Goal: Task Accomplishment & Management: Use online tool/utility

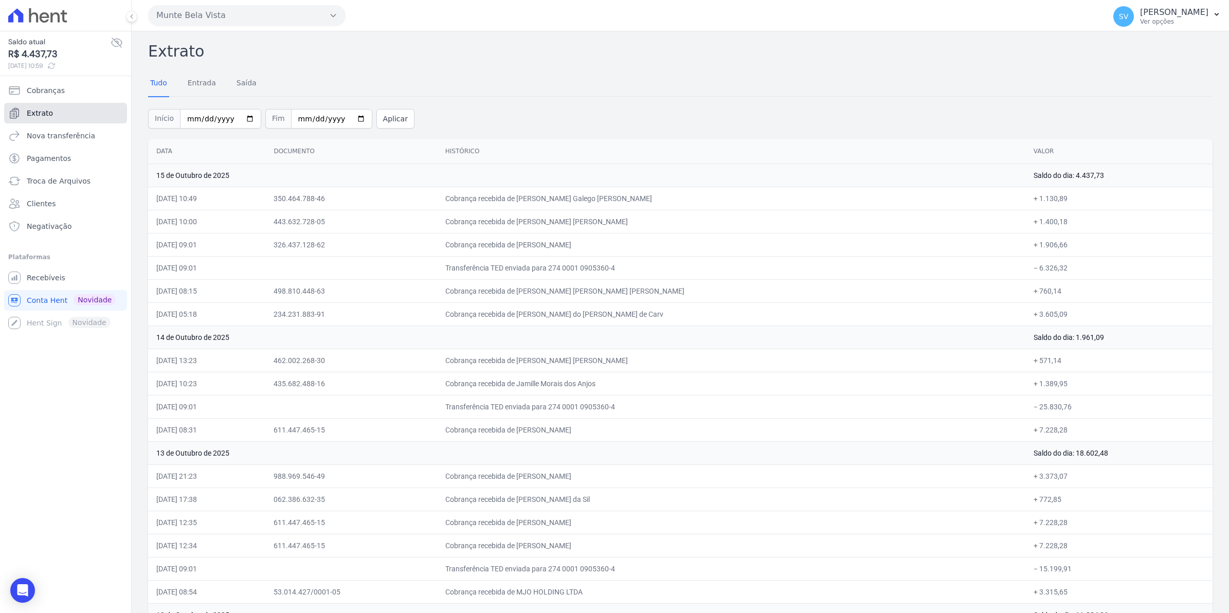
click at [44, 117] on span "Extrato" at bounding box center [40, 113] width 26 height 10
click at [57, 278] on span "Recebíveis" at bounding box center [46, 278] width 39 height 10
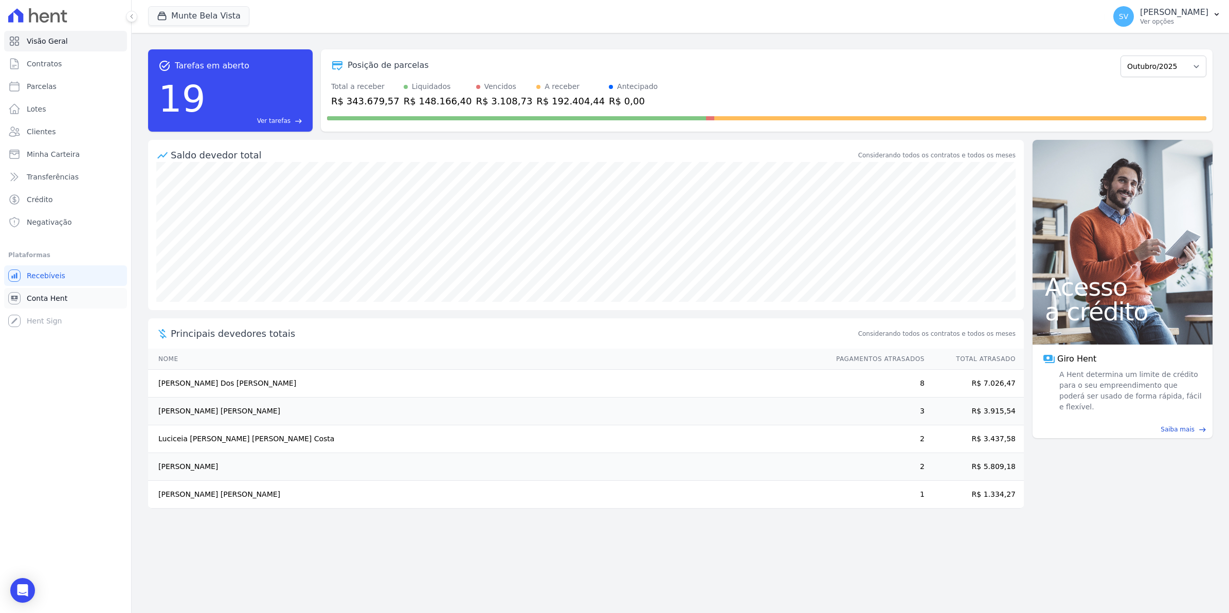
click at [40, 296] on span "Conta Hent" at bounding box center [47, 298] width 41 height 10
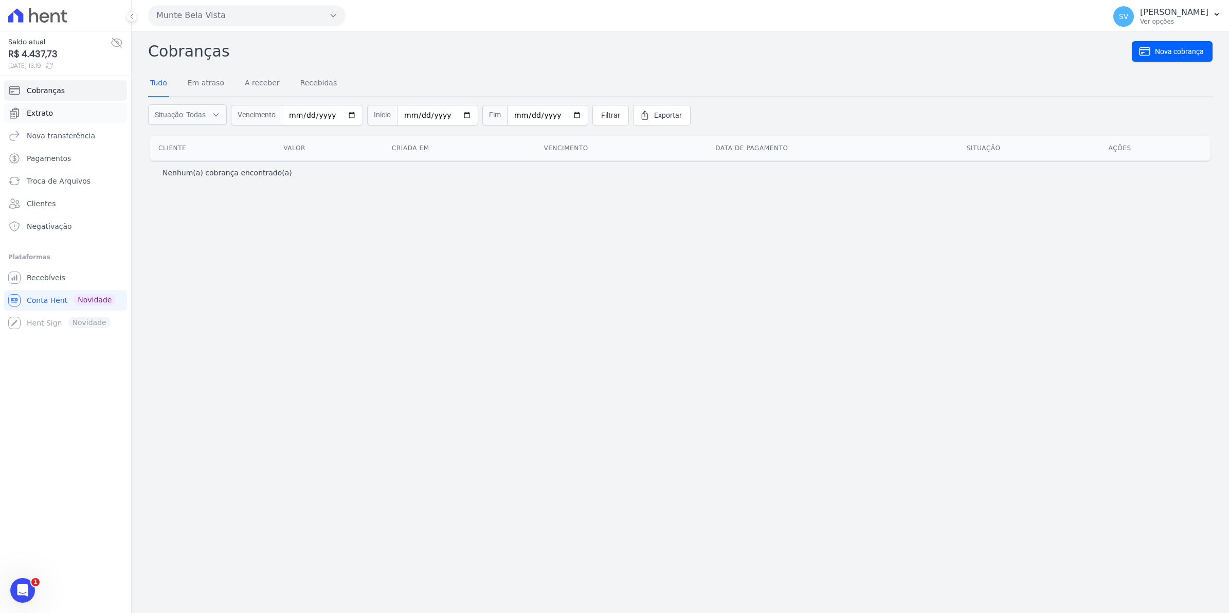
click at [39, 111] on span "Extrato" at bounding box center [40, 113] width 26 height 10
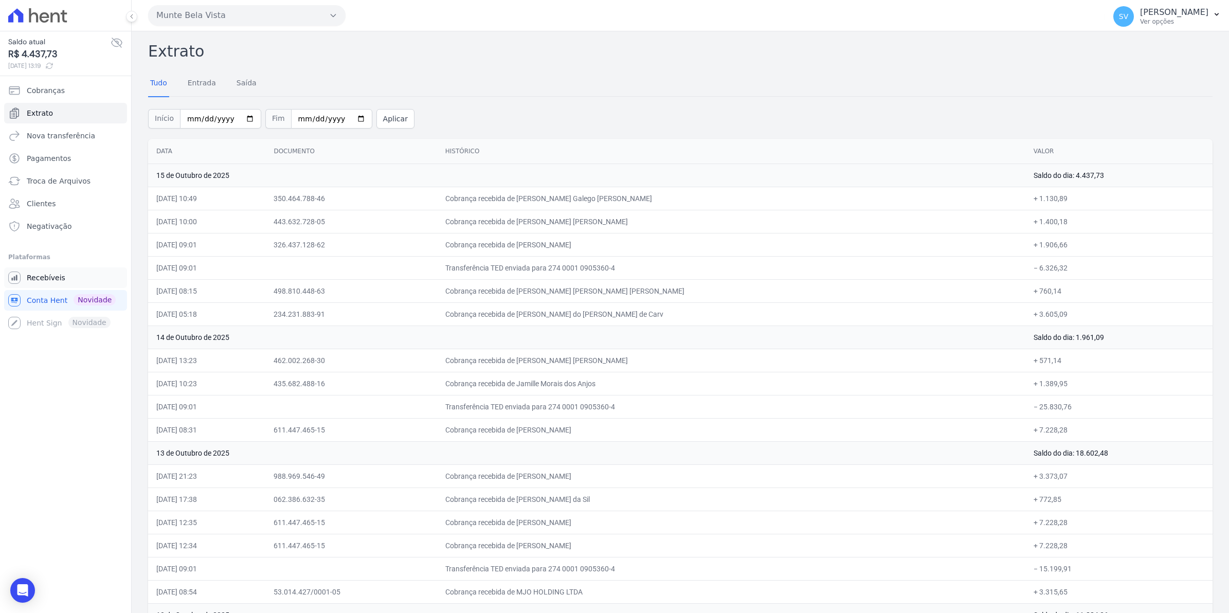
click at [48, 277] on span "Recebíveis" at bounding box center [46, 278] width 39 height 10
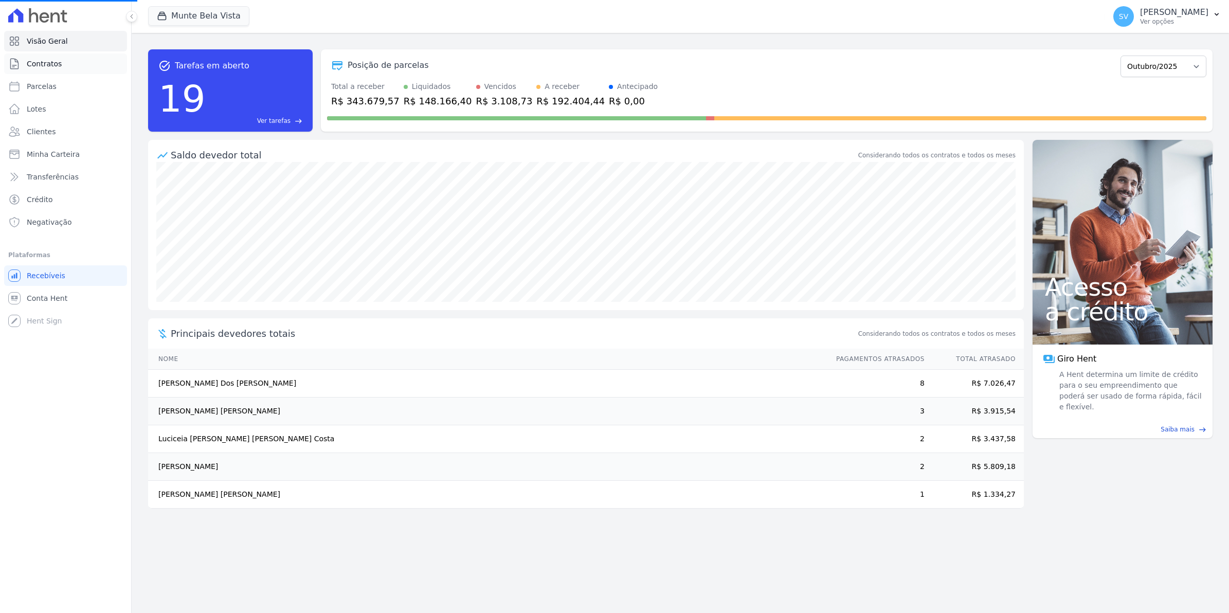
click at [55, 61] on span "Contratos" at bounding box center [44, 64] width 35 height 10
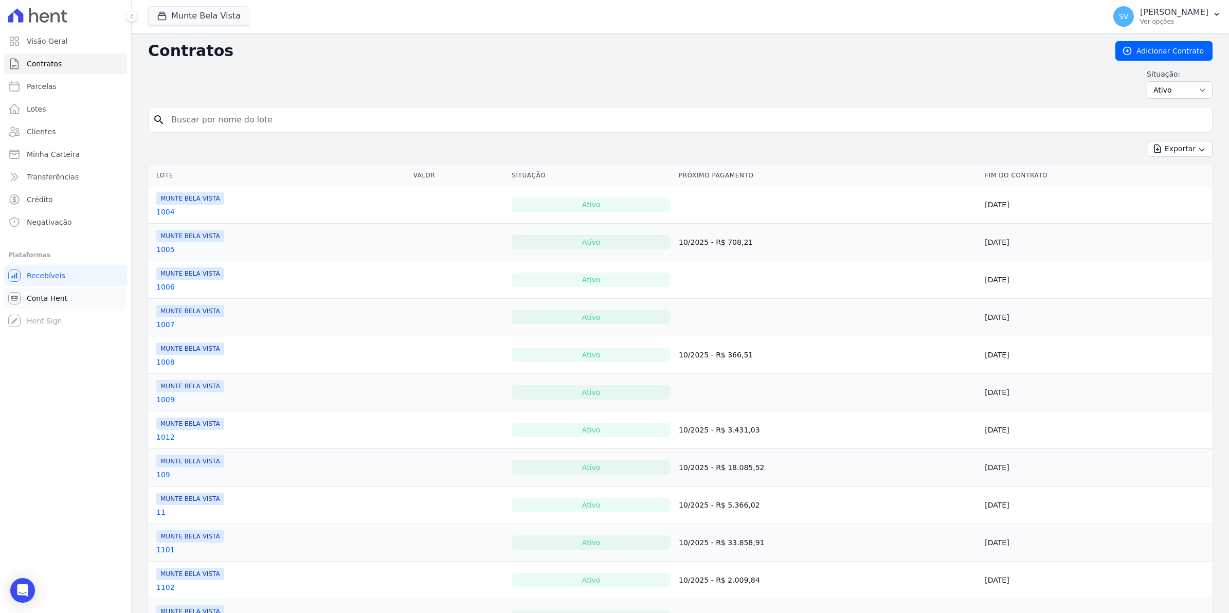
click at [37, 289] on link "Conta Hent" at bounding box center [65, 298] width 123 height 21
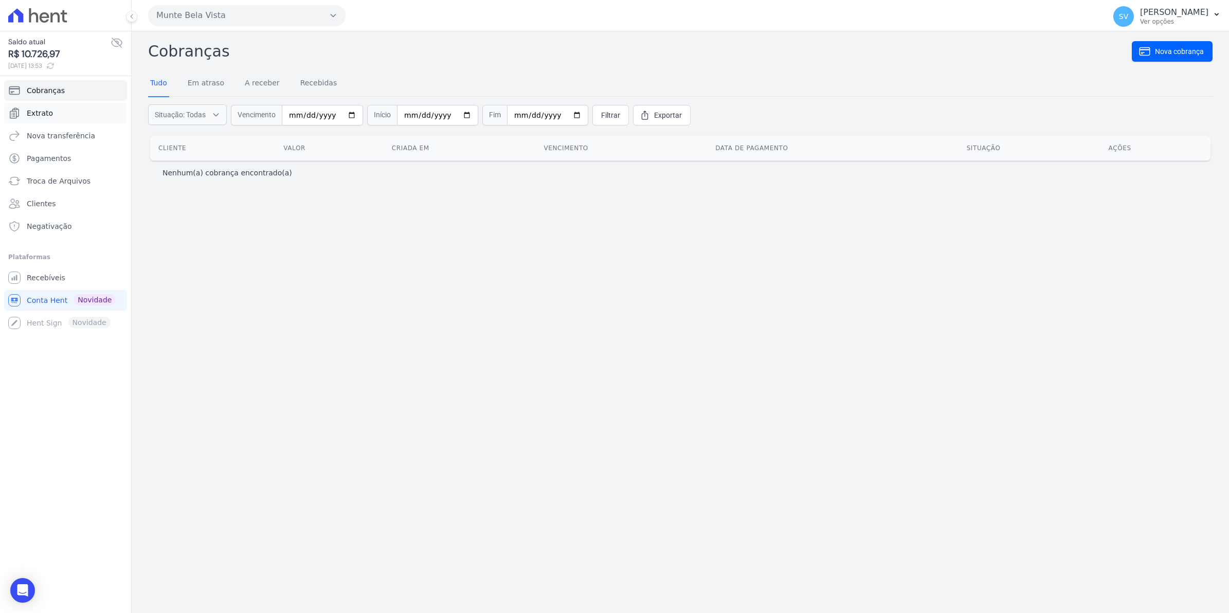
click at [34, 112] on span "Extrato" at bounding box center [40, 113] width 26 height 10
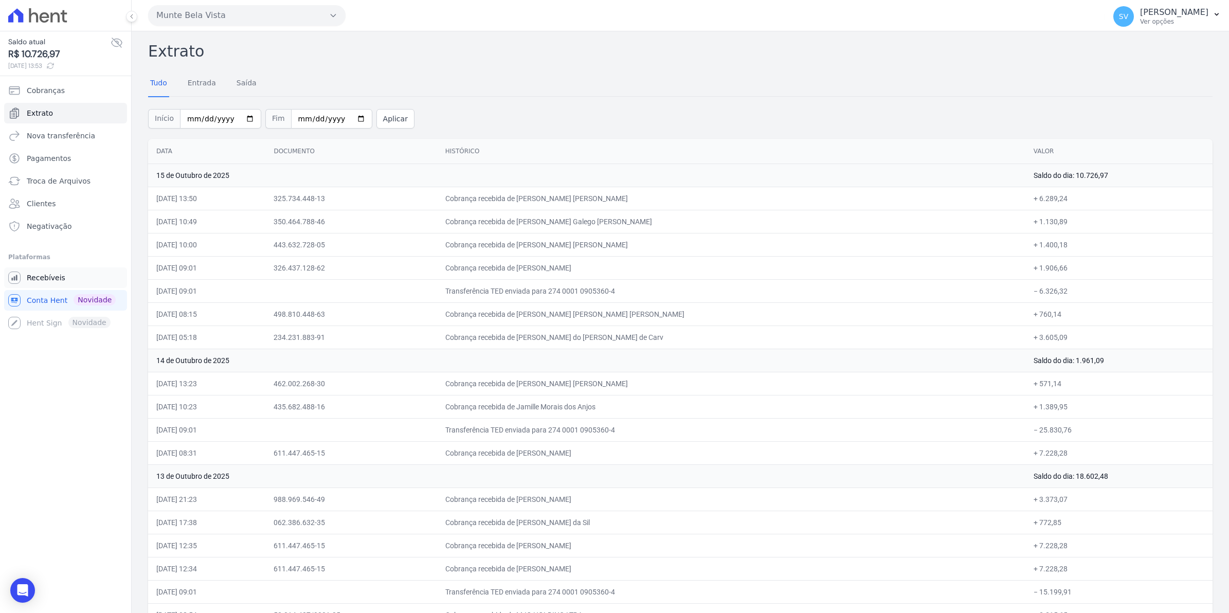
click at [37, 278] on span "Recebíveis" at bounding box center [46, 278] width 39 height 10
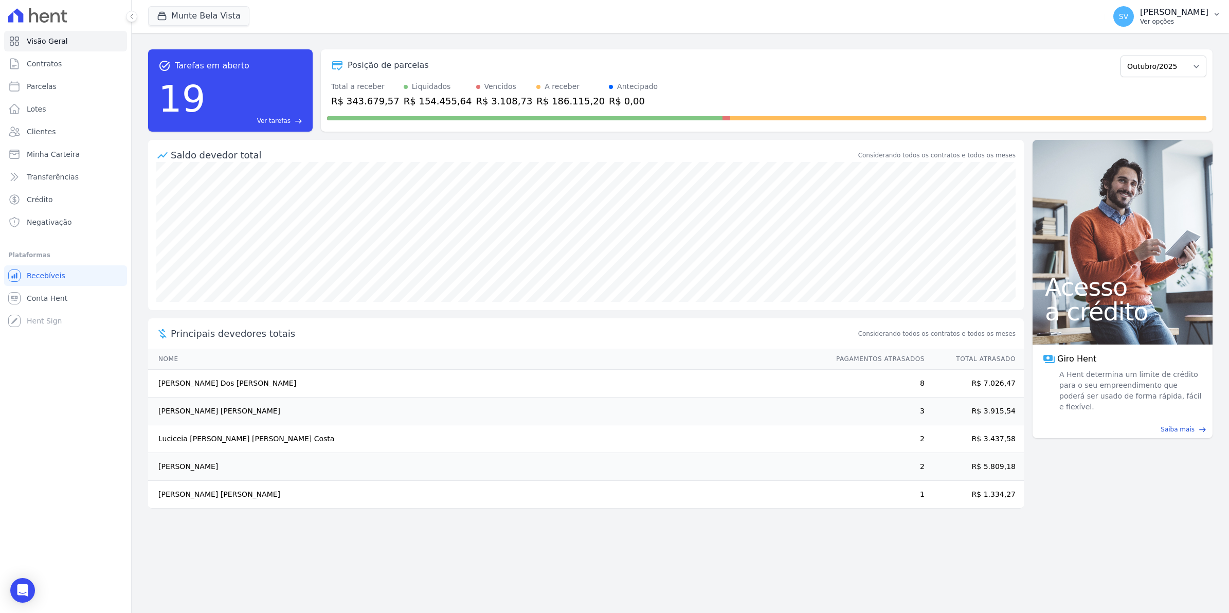
click at [1134, 18] on span "SV" at bounding box center [1123, 16] width 21 height 21
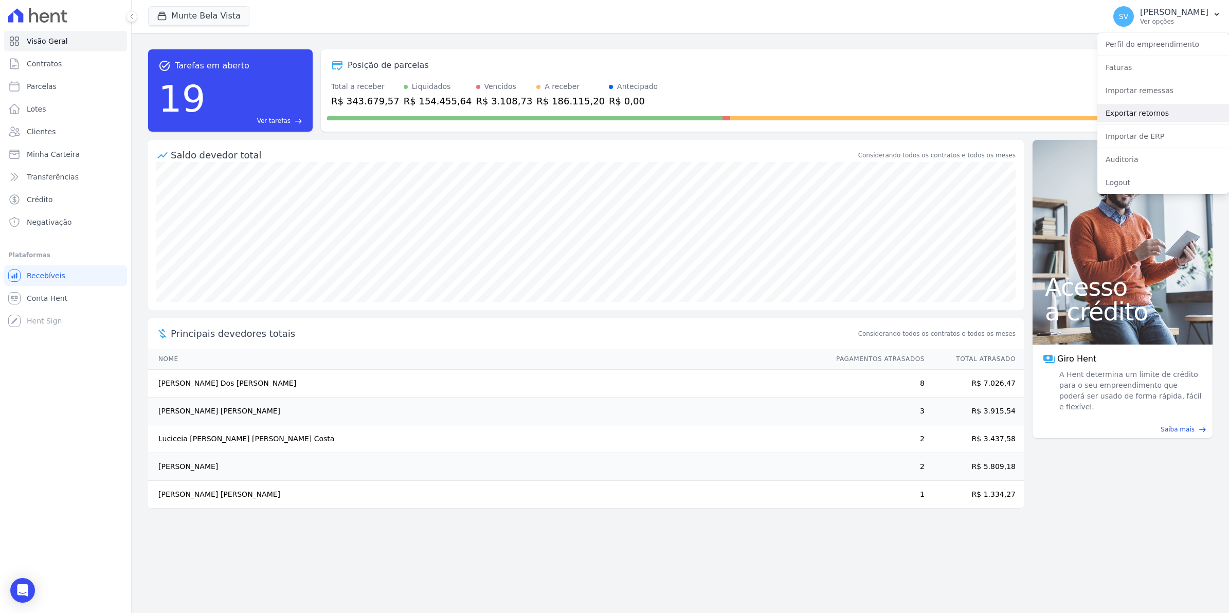
click at [1141, 114] on link "Exportar retornos" at bounding box center [1163, 113] width 132 height 19
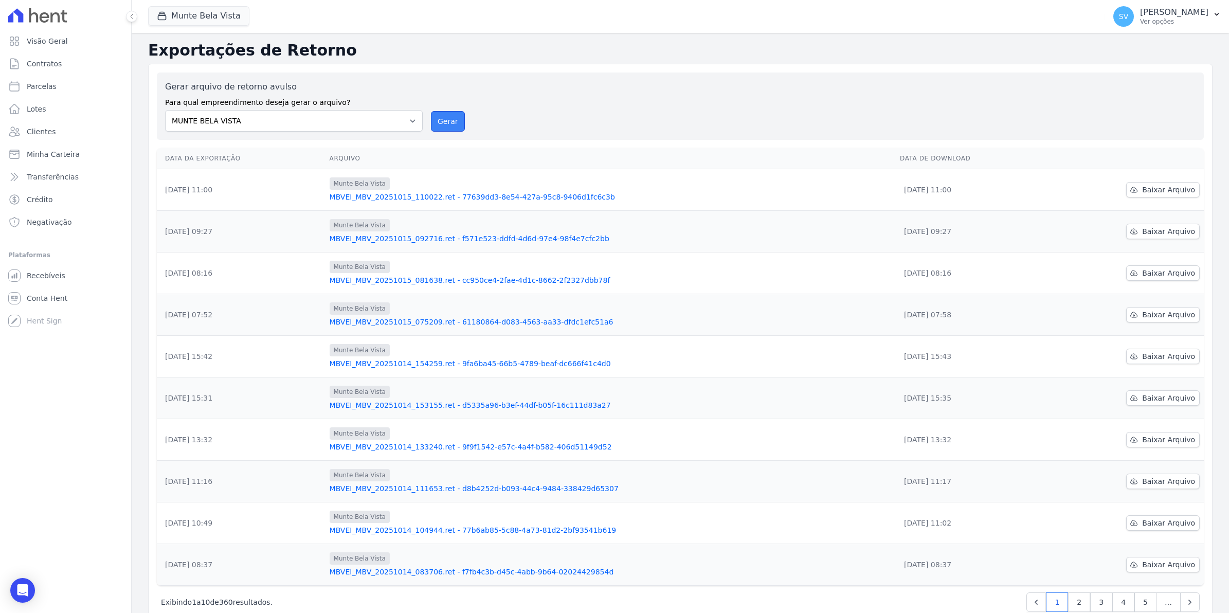
click at [441, 122] on button "Gerar" at bounding box center [448, 121] width 34 height 21
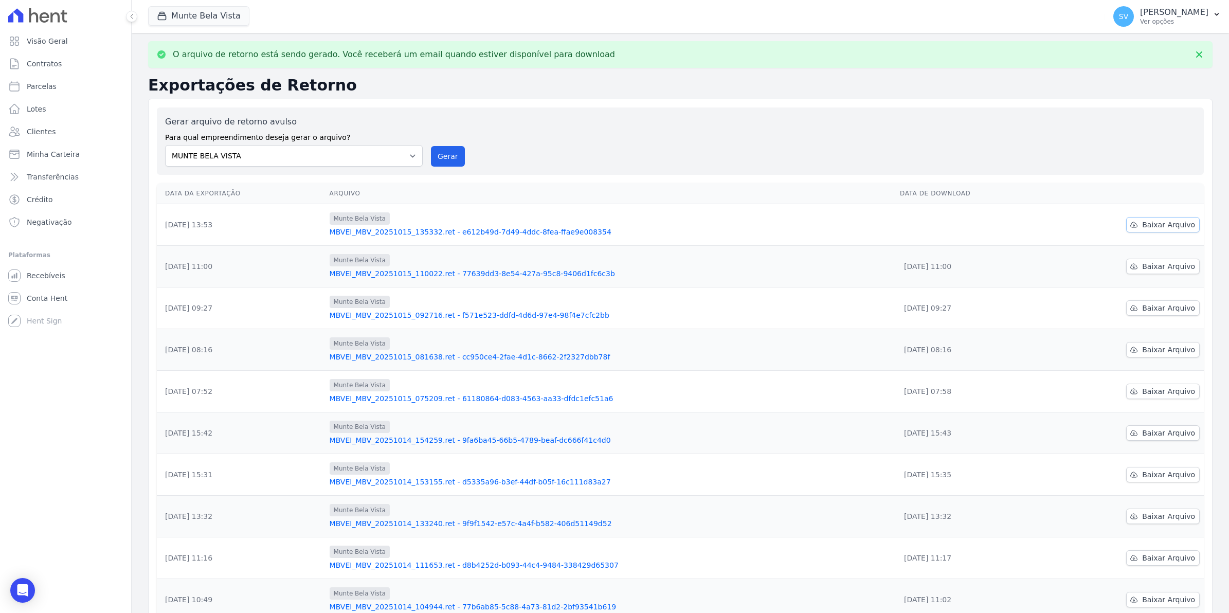
click at [1167, 223] on span "Baixar Arquivo" at bounding box center [1168, 225] width 53 height 10
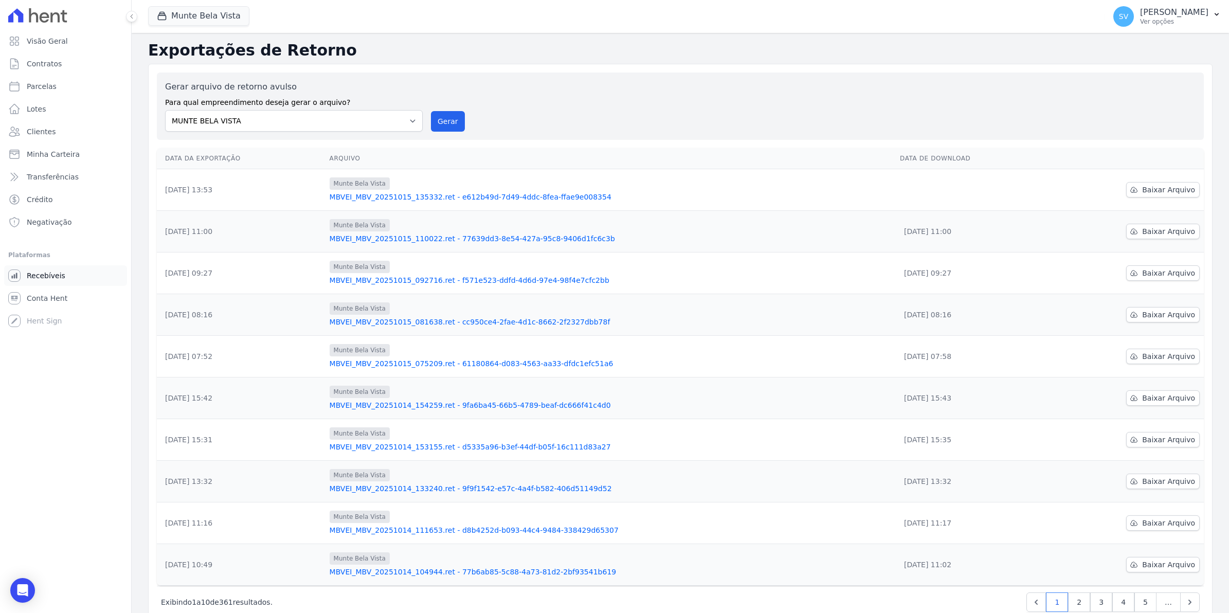
click at [49, 273] on span "Recebíveis" at bounding box center [46, 275] width 39 height 10
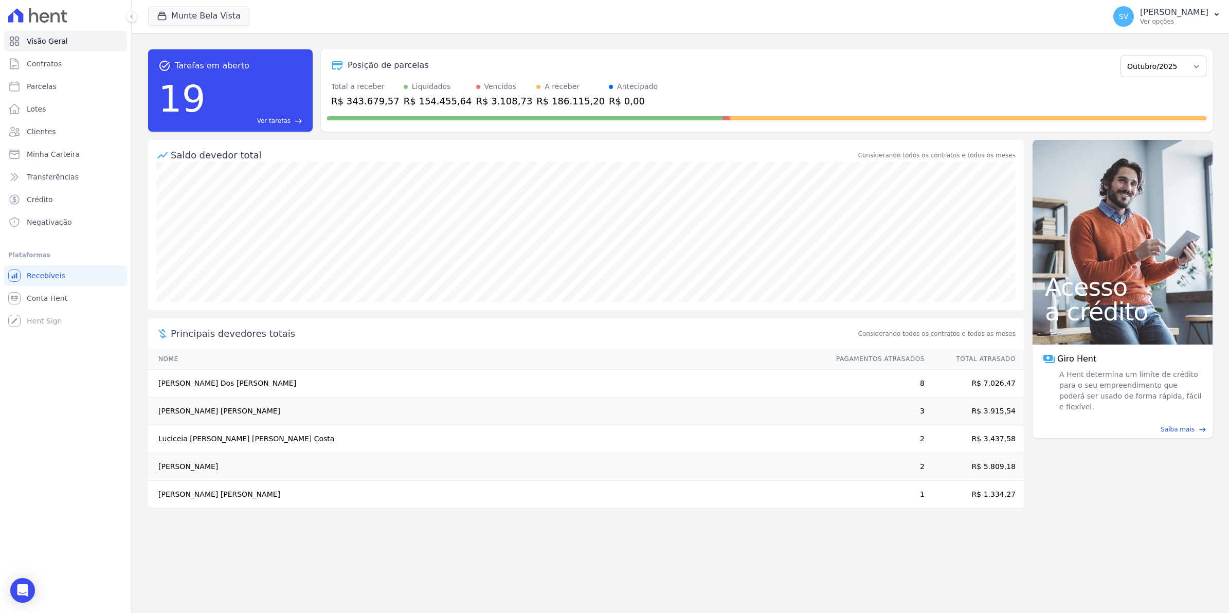
click at [47, 85] on span "Parcelas" at bounding box center [42, 86] width 30 height 10
select select
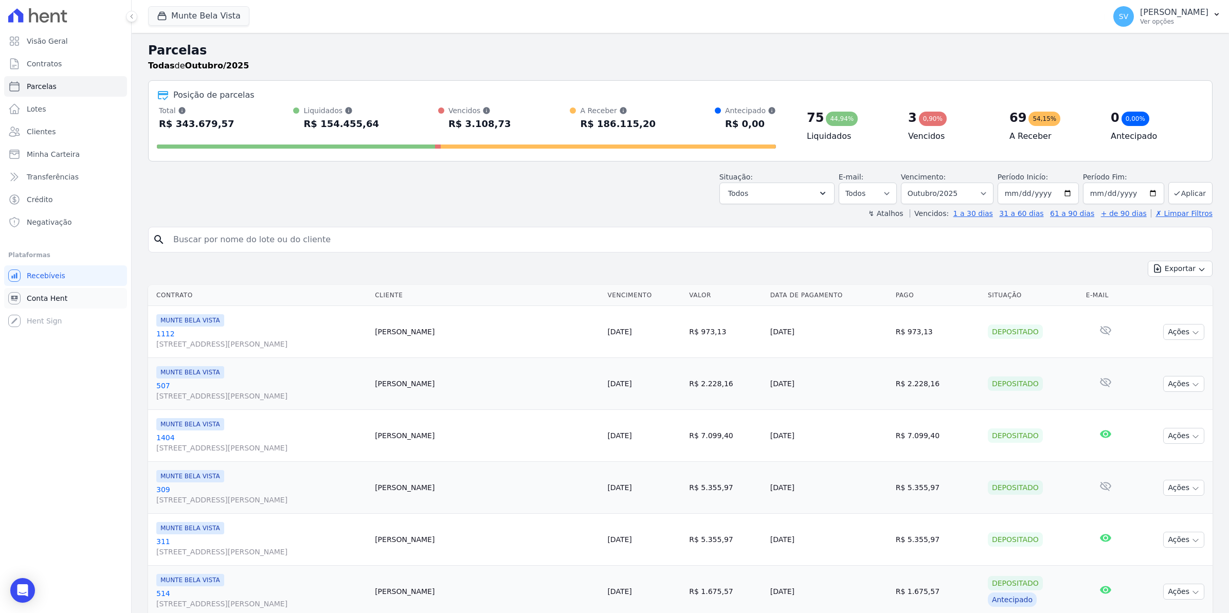
click at [55, 295] on span "Conta Hent" at bounding box center [47, 298] width 41 height 10
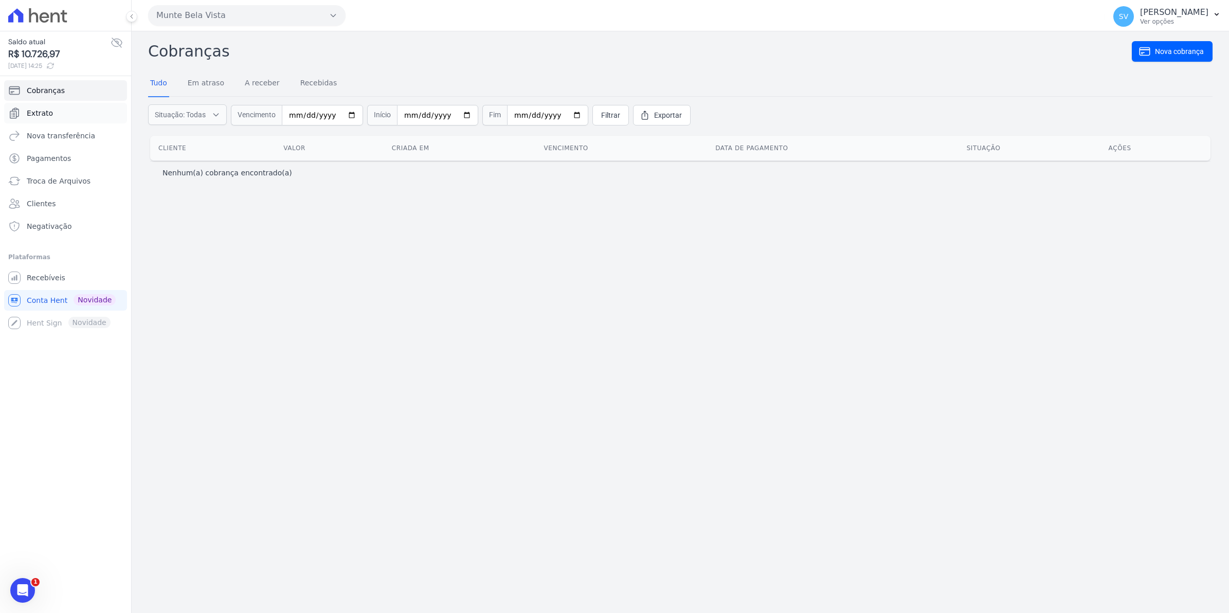
click at [45, 112] on span "Extrato" at bounding box center [40, 113] width 26 height 10
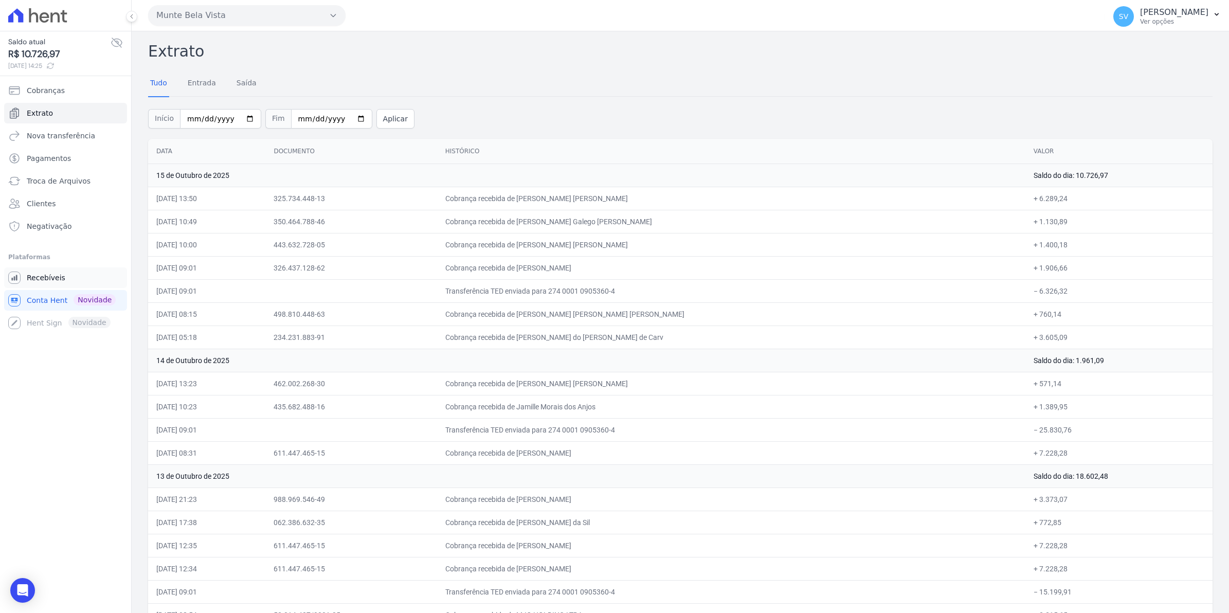
click at [25, 271] on link "Recebíveis" at bounding box center [65, 277] width 123 height 21
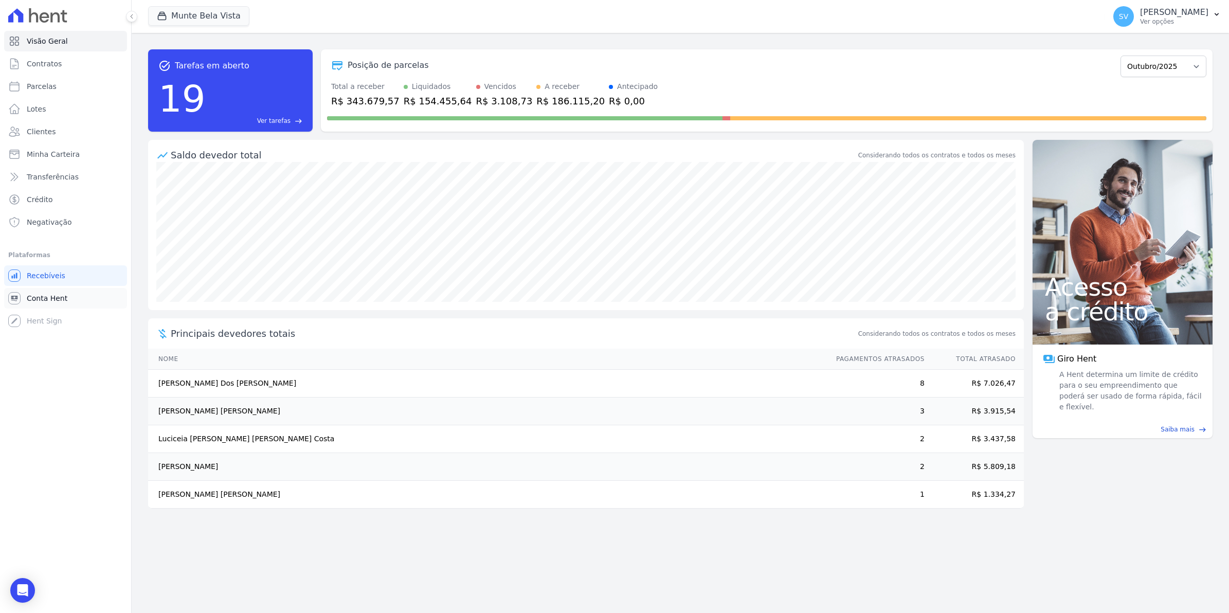
click at [50, 298] on span "Conta Hent" at bounding box center [47, 298] width 41 height 10
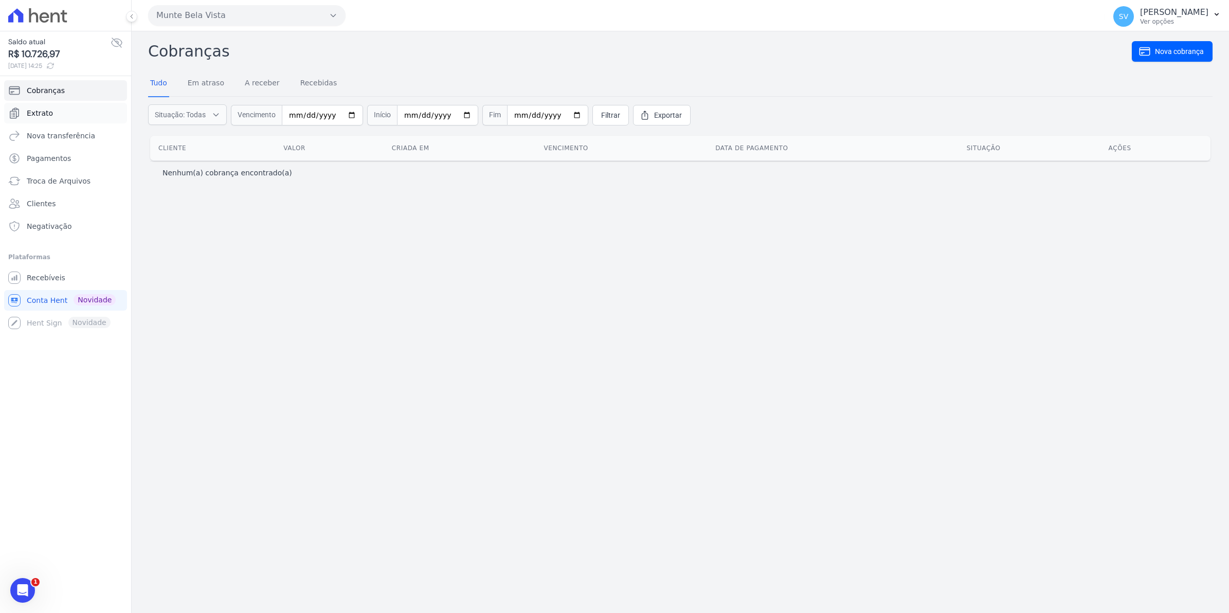
click at [52, 113] on link "Extrato" at bounding box center [65, 113] width 123 height 21
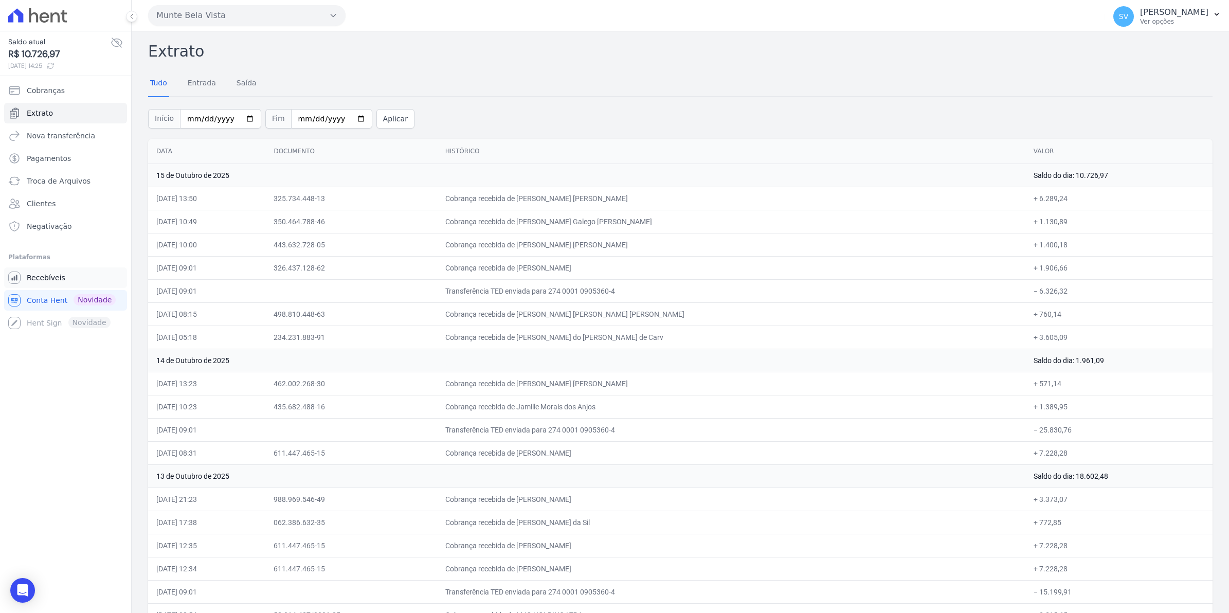
click at [42, 274] on span "Recebíveis" at bounding box center [46, 278] width 39 height 10
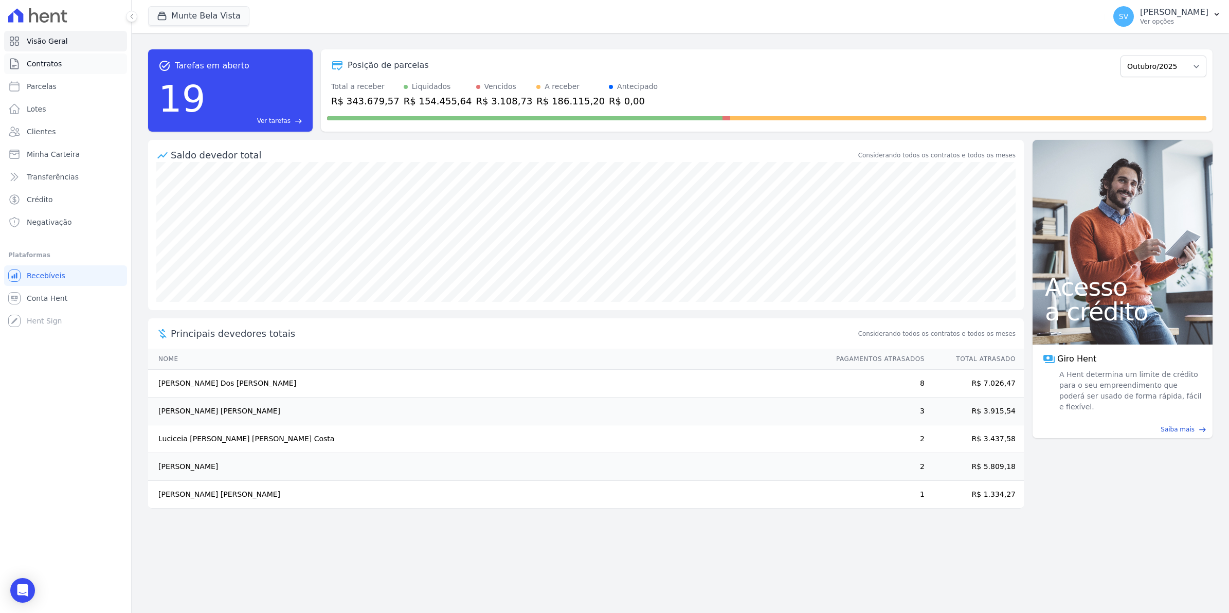
click at [57, 68] on span "Contratos" at bounding box center [44, 64] width 35 height 10
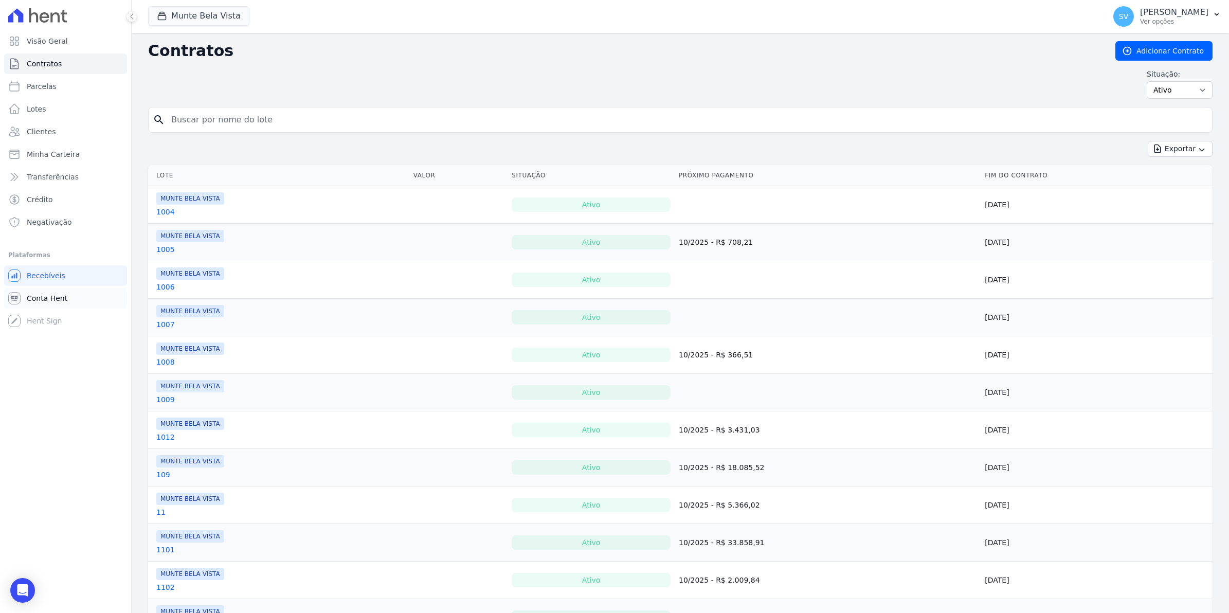
click at [36, 295] on span "Conta Hent" at bounding box center [47, 298] width 41 height 10
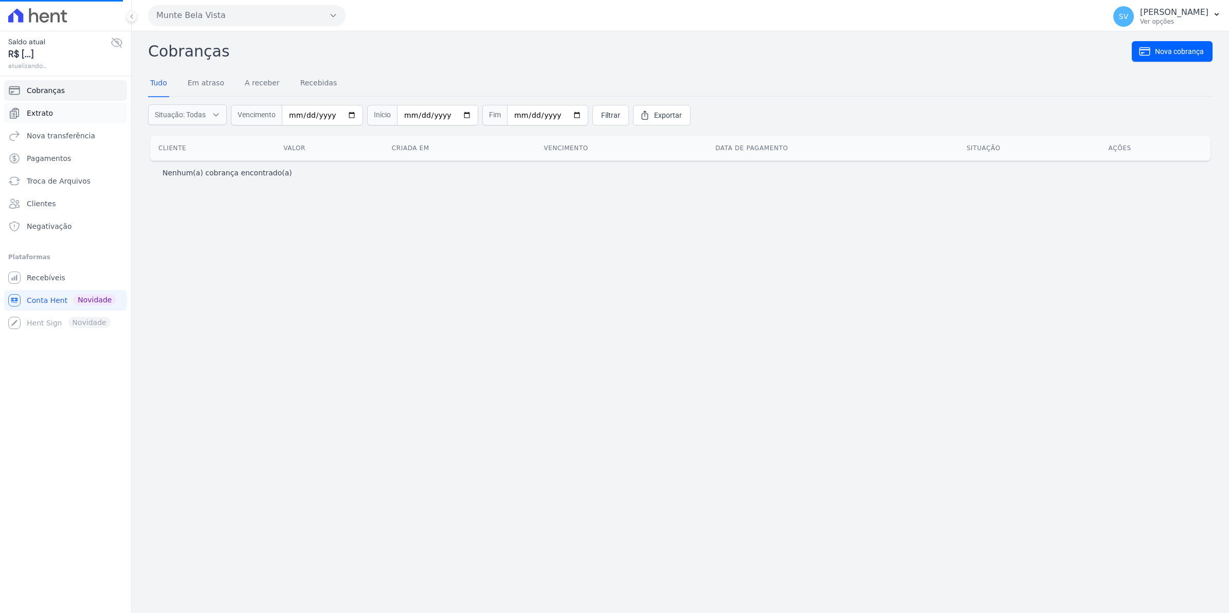
click at [33, 110] on span "Extrato" at bounding box center [40, 113] width 26 height 10
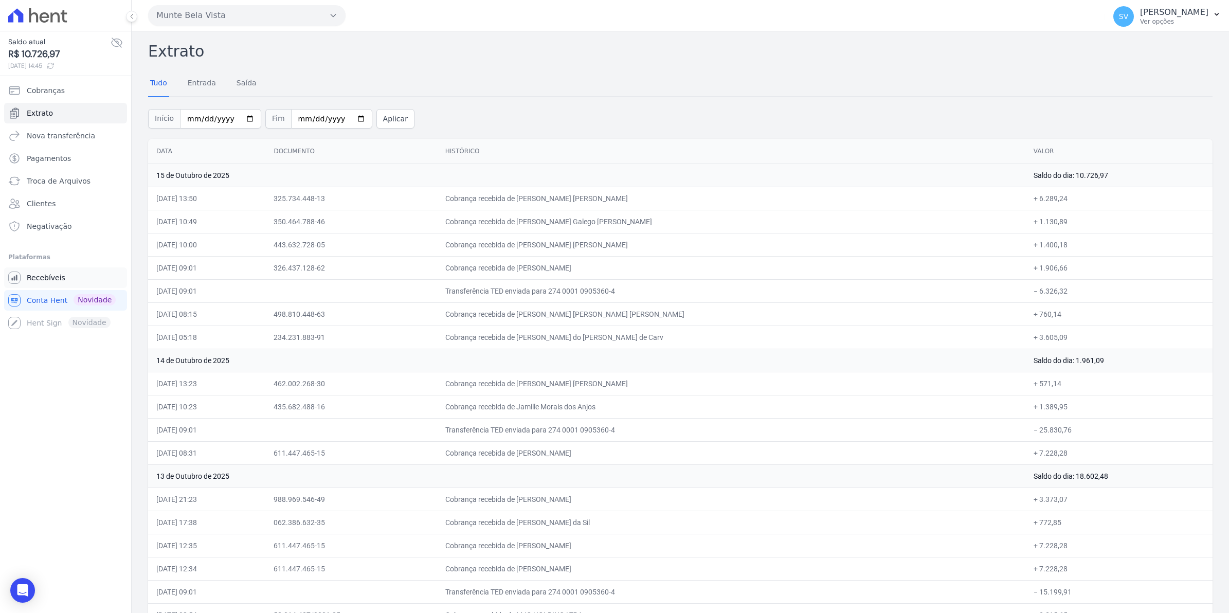
click at [58, 279] on span "Recebíveis" at bounding box center [46, 278] width 39 height 10
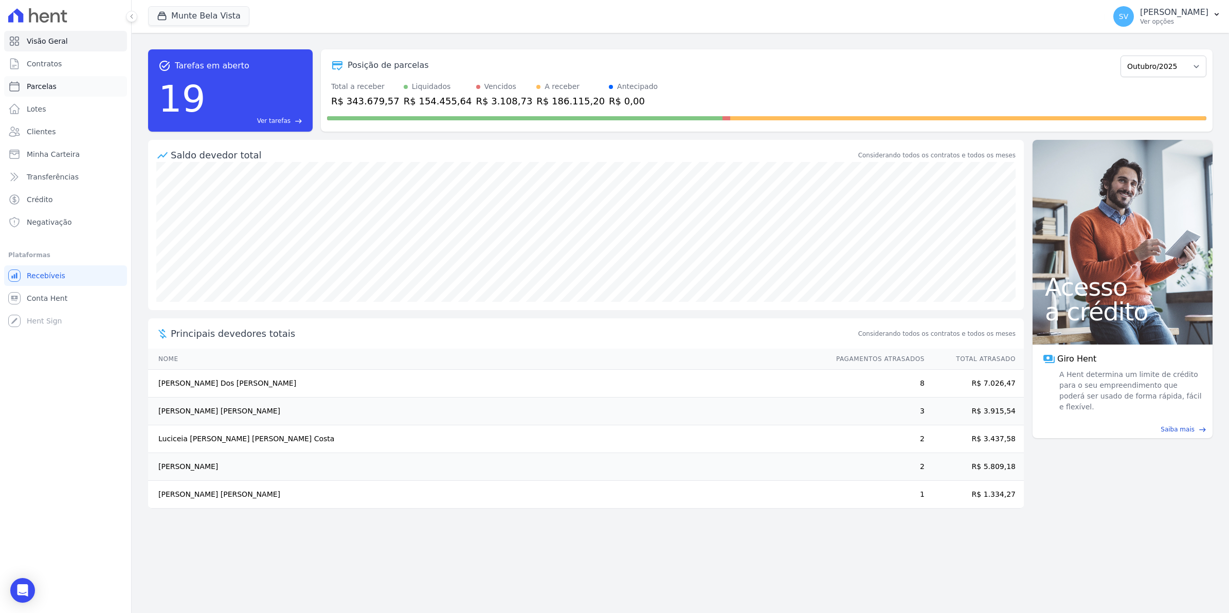
click at [42, 85] on span "Parcelas" at bounding box center [42, 86] width 30 height 10
select select
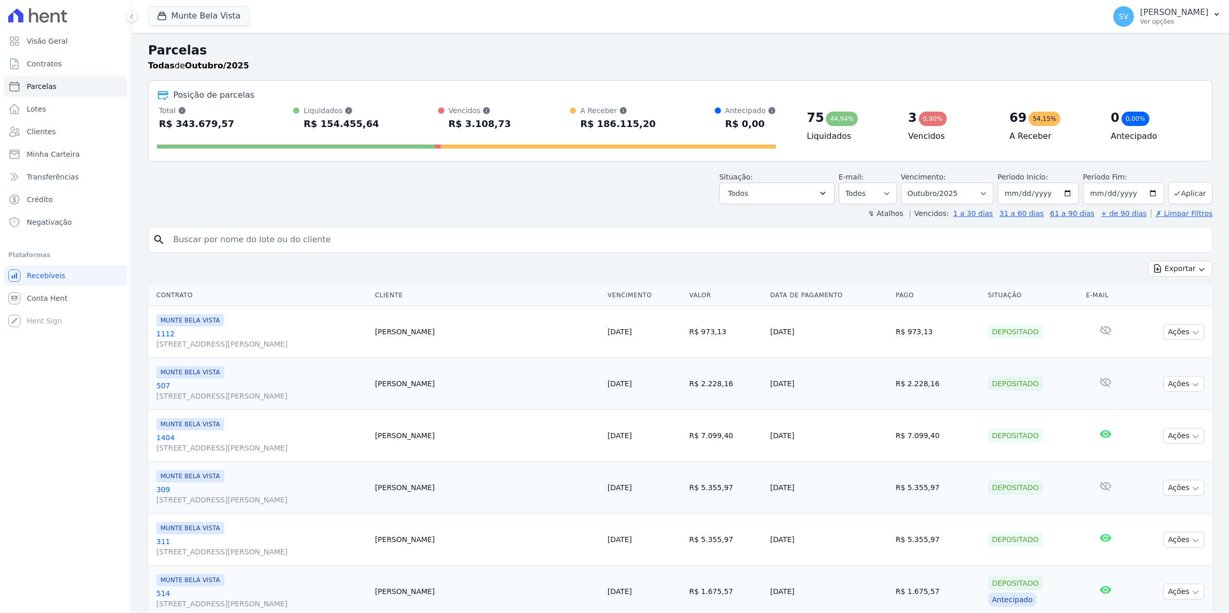
select select
click at [40, 63] on span "Contratos" at bounding box center [44, 64] width 35 height 10
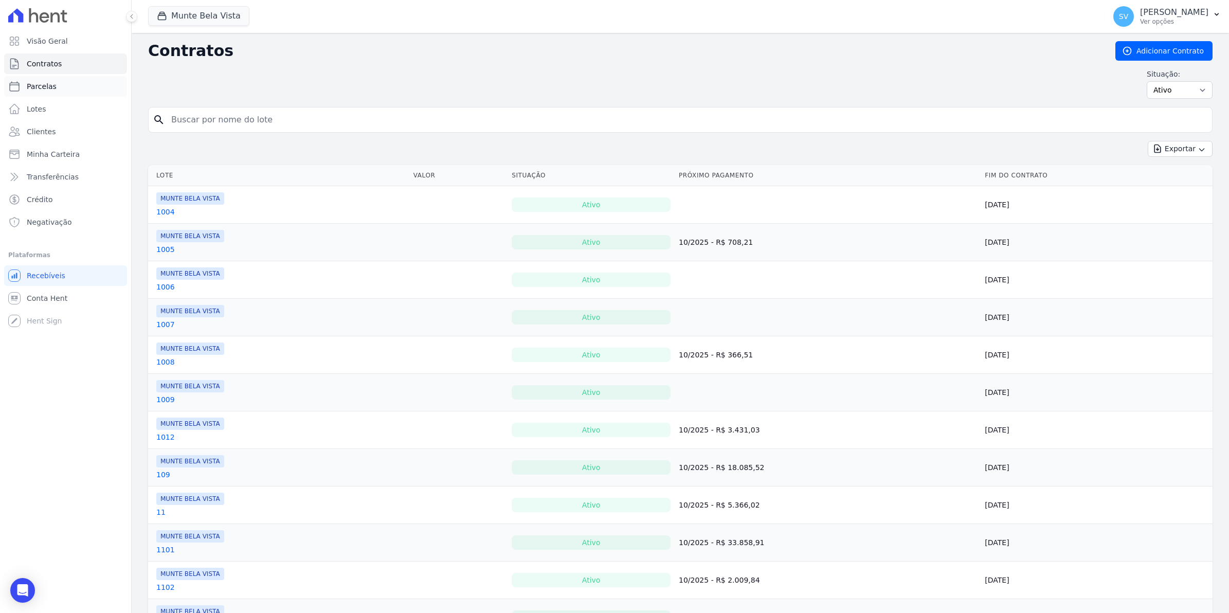
click at [31, 83] on span "Parcelas" at bounding box center [42, 86] width 30 height 10
select select
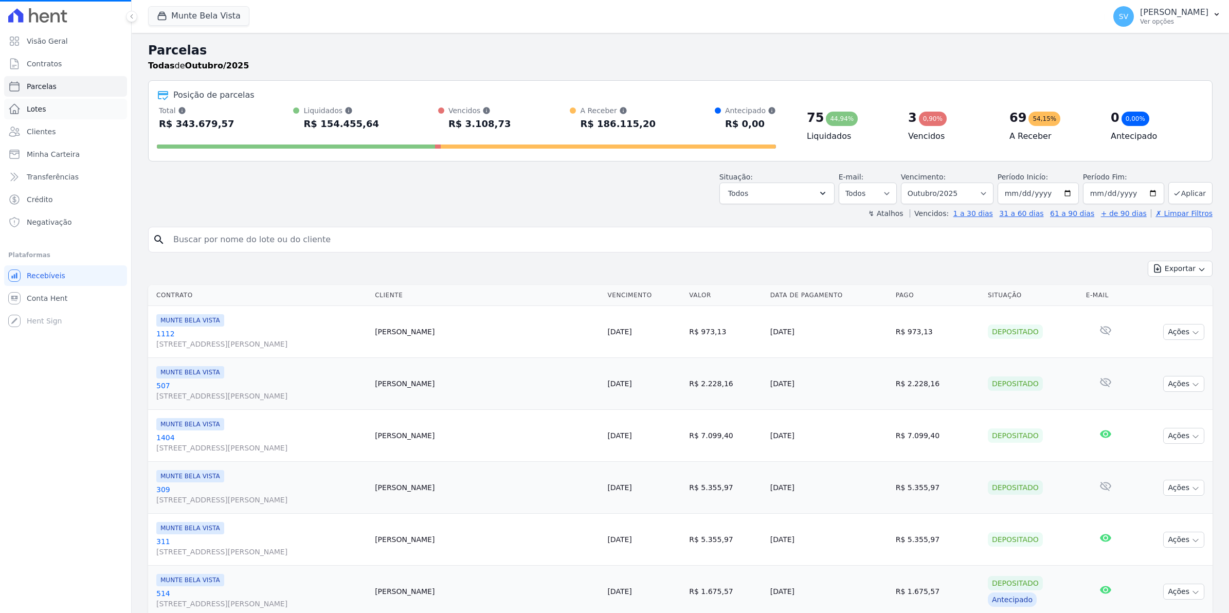
select select
click at [35, 294] on span "Conta Hent" at bounding box center [47, 298] width 41 height 10
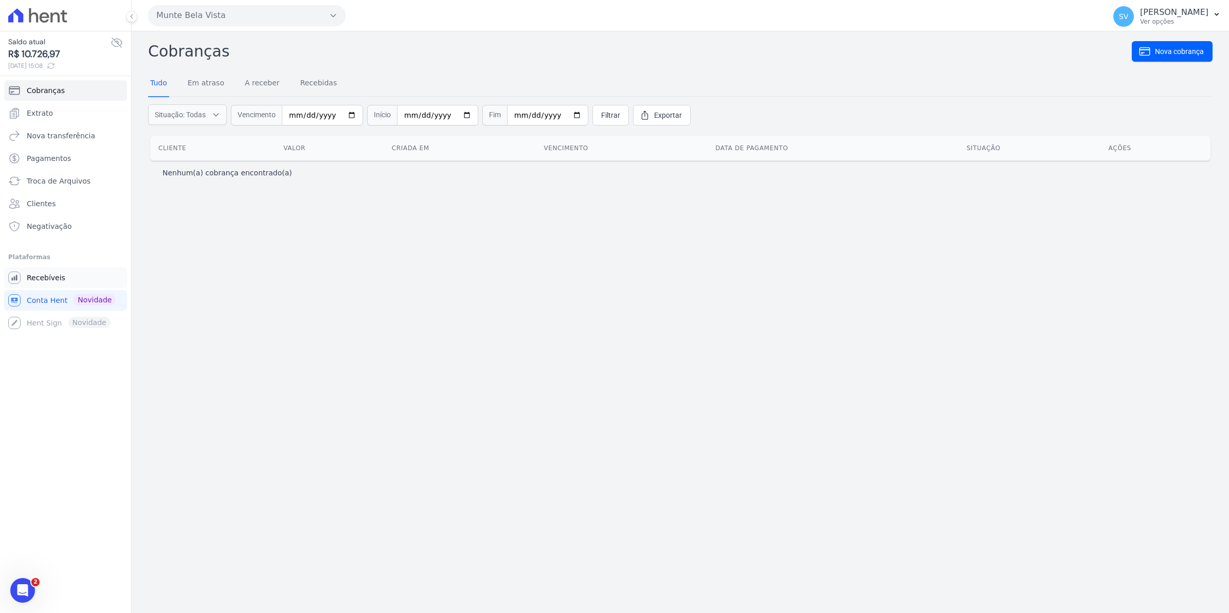
click at [56, 276] on span "Recebíveis" at bounding box center [46, 278] width 39 height 10
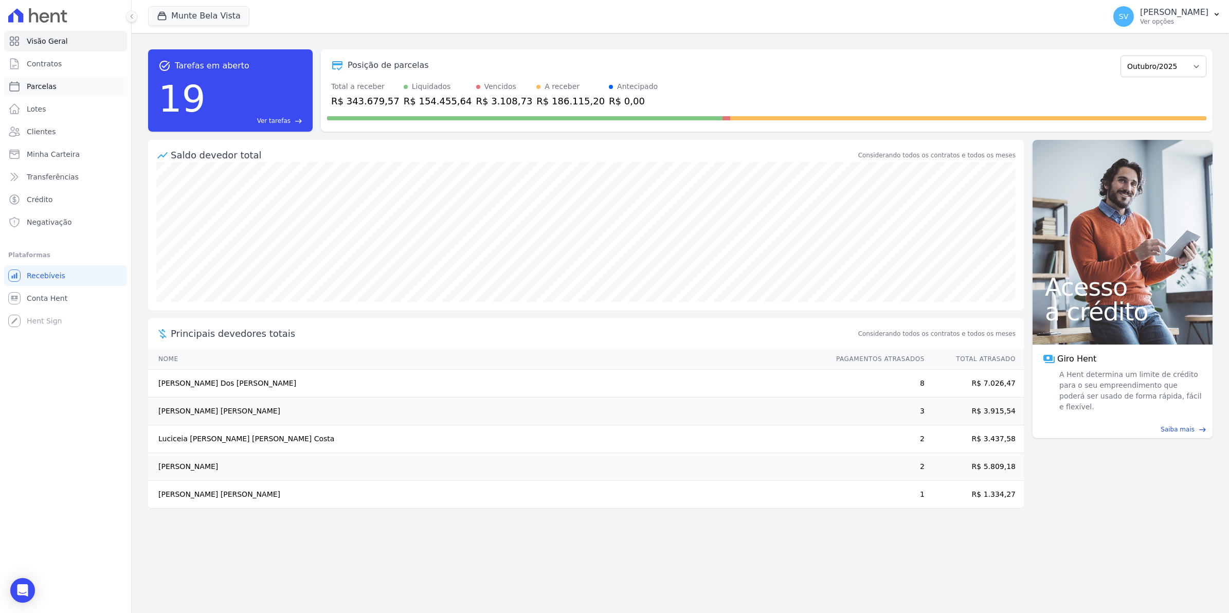
click at [34, 83] on span "Parcelas" at bounding box center [42, 86] width 30 height 10
select select
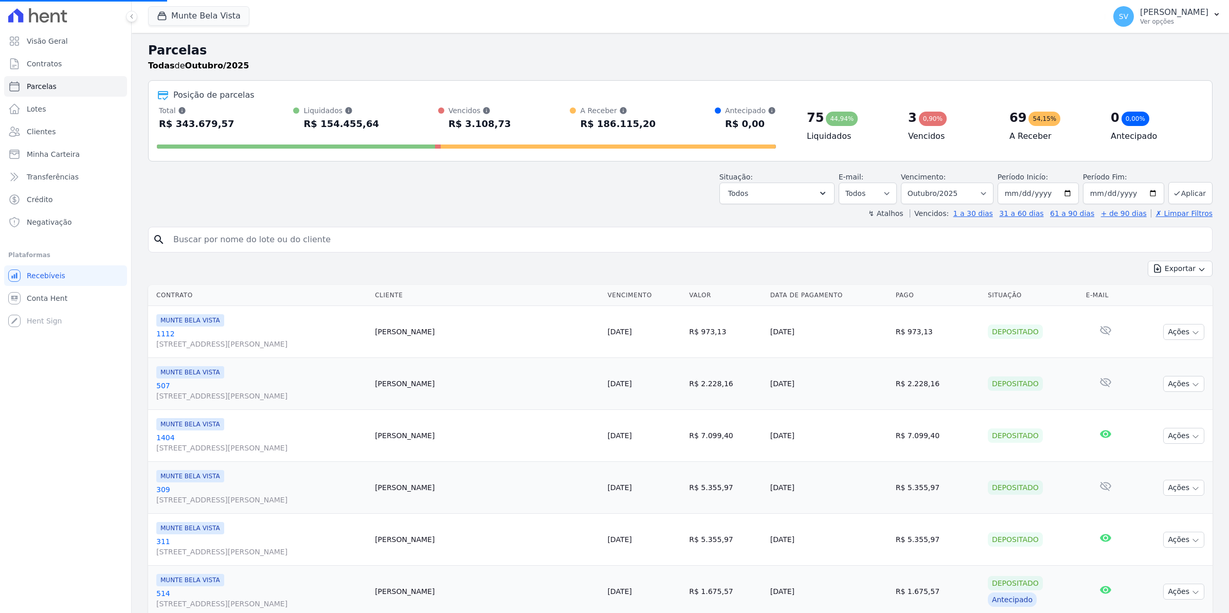
select select
click at [34, 297] on span "Conta Hent" at bounding box center [47, 298] width 41 height 10
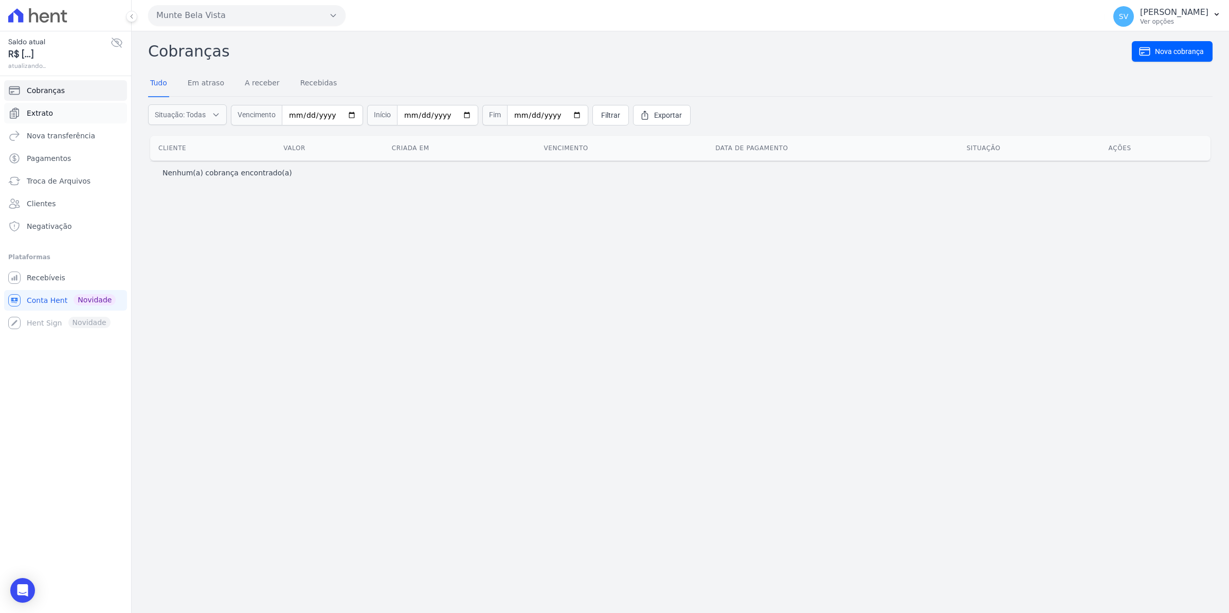
click at [44, 112] on span "Extrato" at bounding box center [40, 113] width 26 height 10
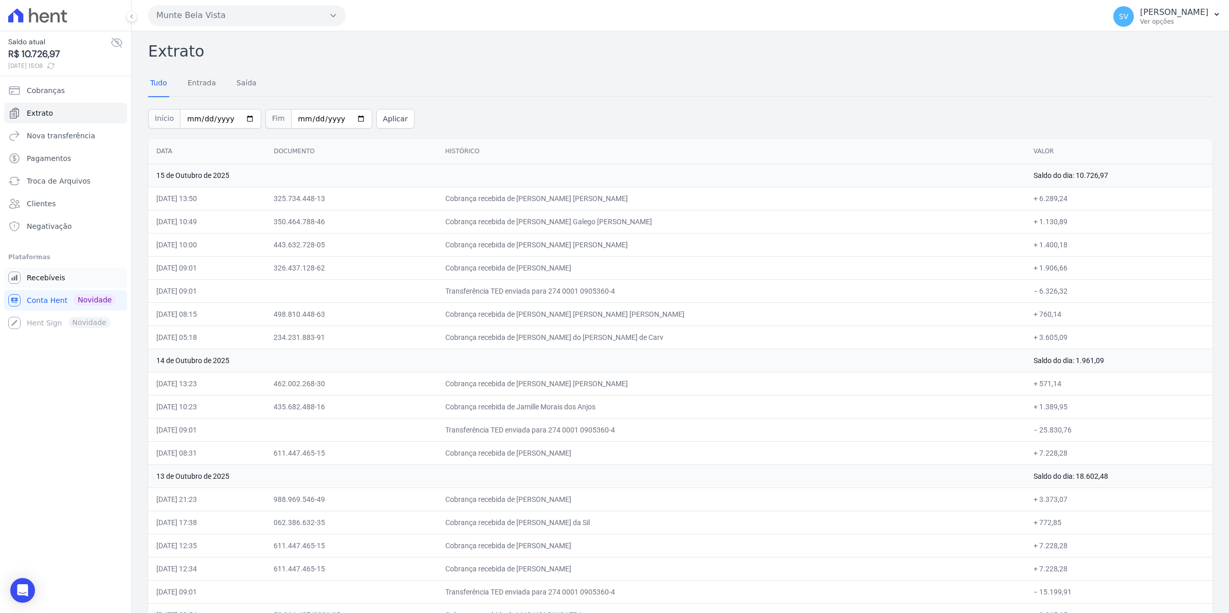
click at [53, 283] on span "Recebíveis" at bounding box center [46, 278] width 39 height 10
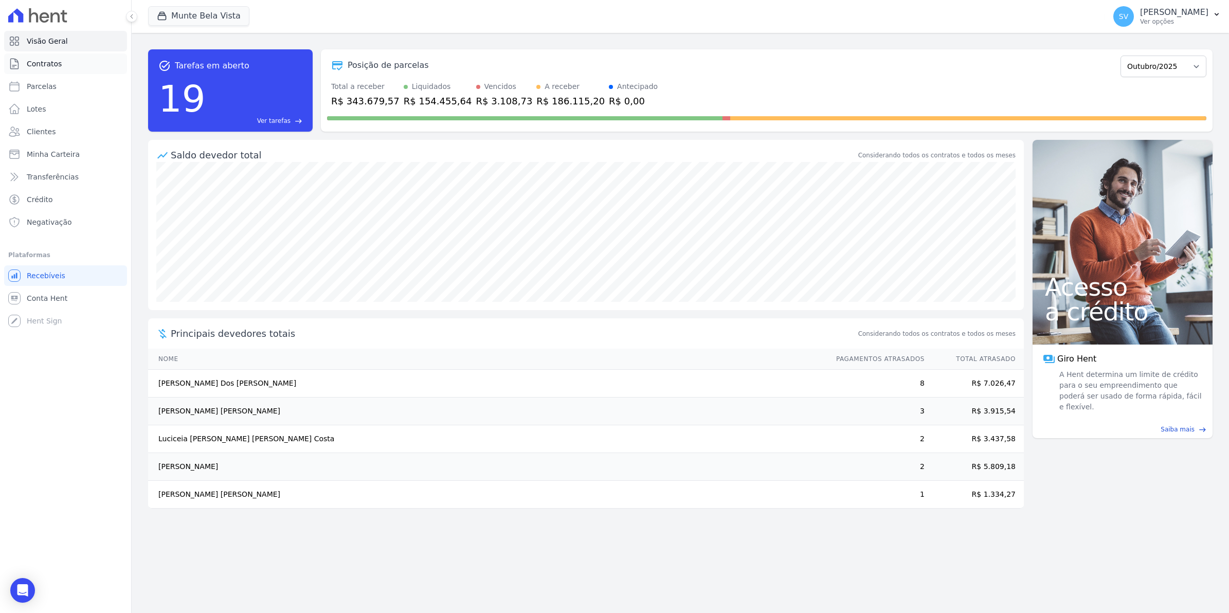
click at [50, 67] on span "Contratos" at bounding box center [44, 64] width 35 height 10
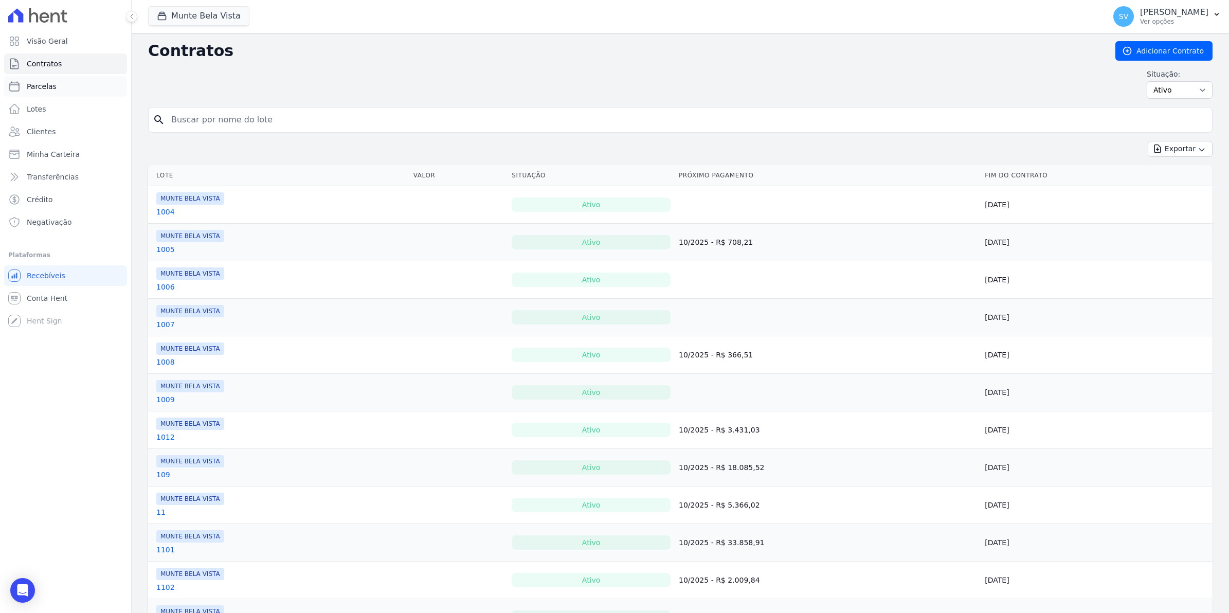
click at [46, 86] on span "Parcelas" at bounding box center [42, 86] width 30 height 10
select select
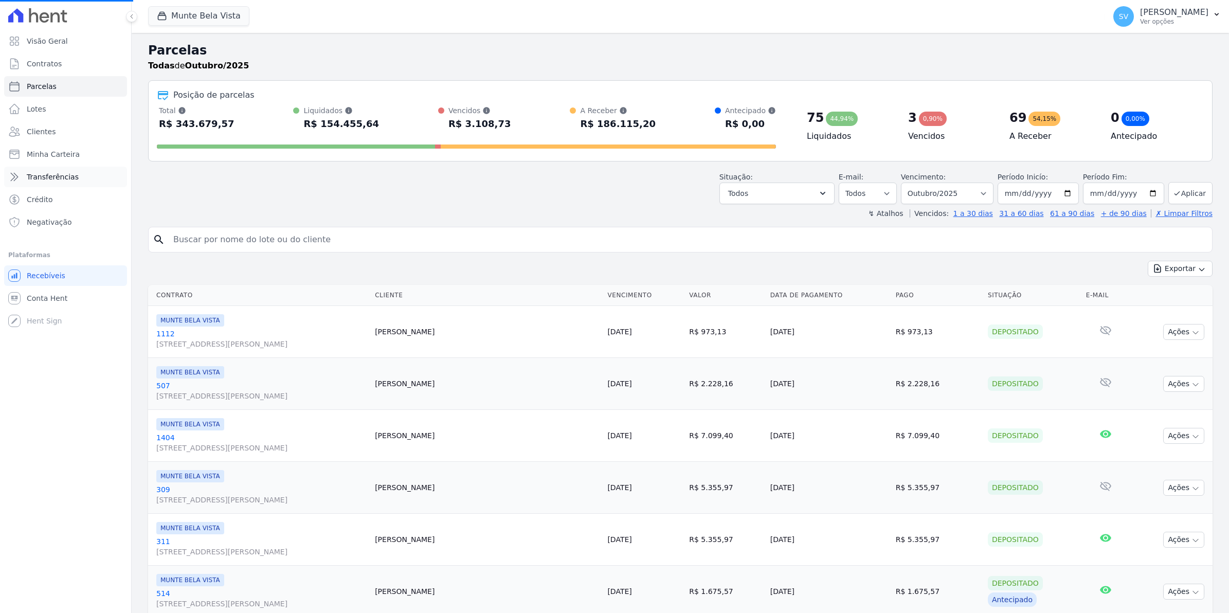
select select
click at [61, 301] on span "Conta Hent" at bounding box center [47, 298] width 41 height 10
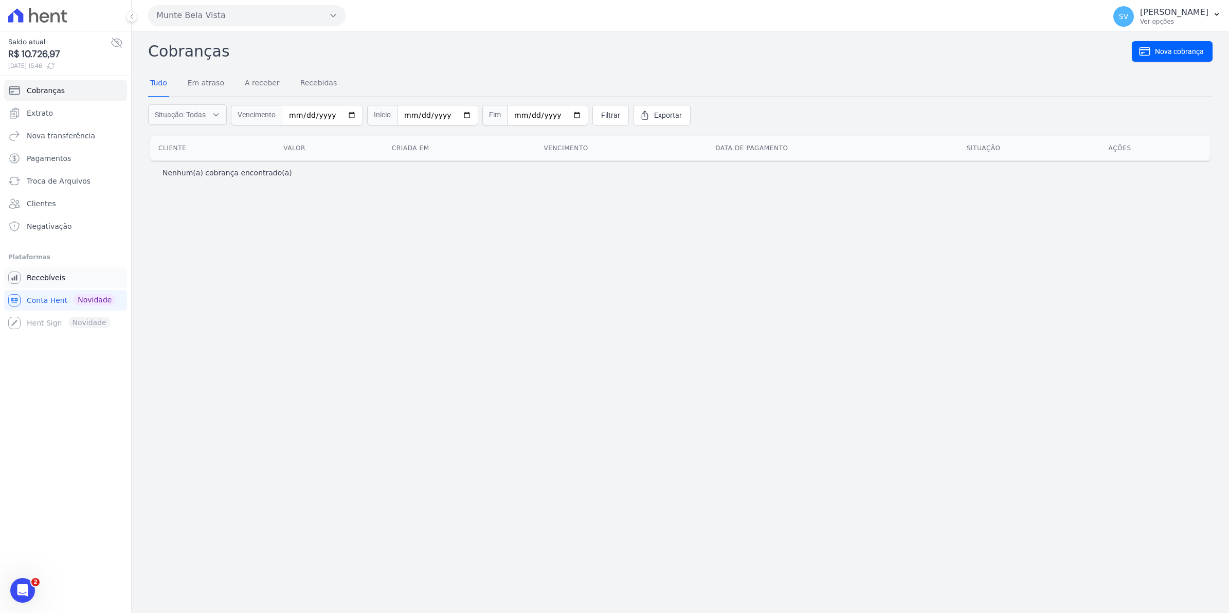
click at [42, 278] on span "Recebíveis" at bounding box center [46, 278] width 39 height 10
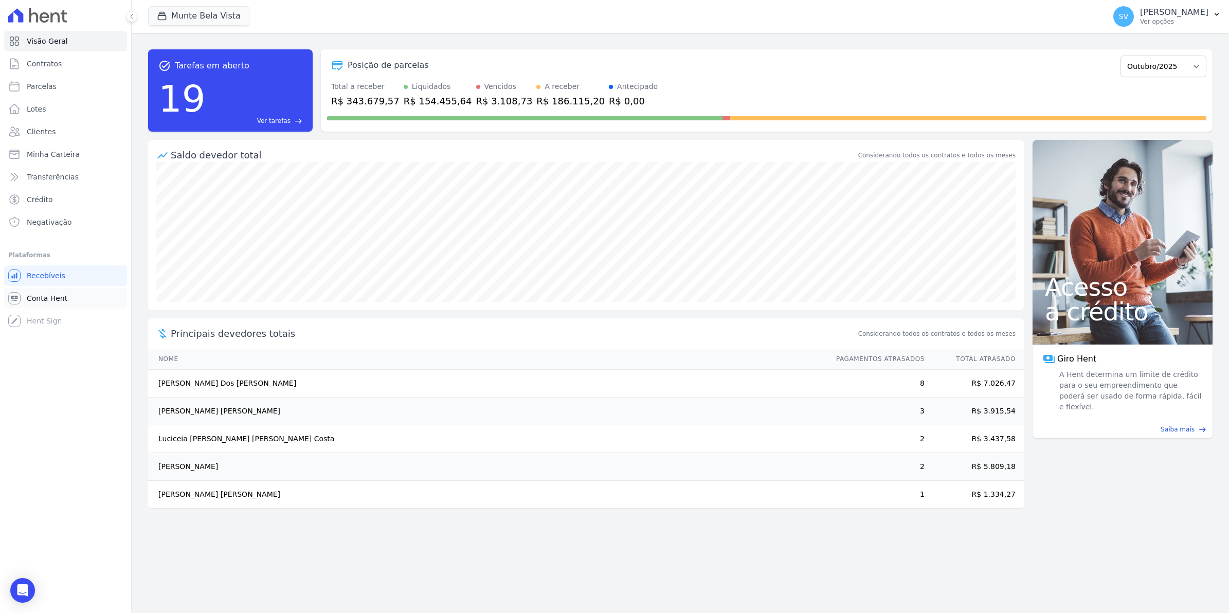
click at [34, 299] on span "Conta Hent" at bounding box center [47, 298] width 41 height 10
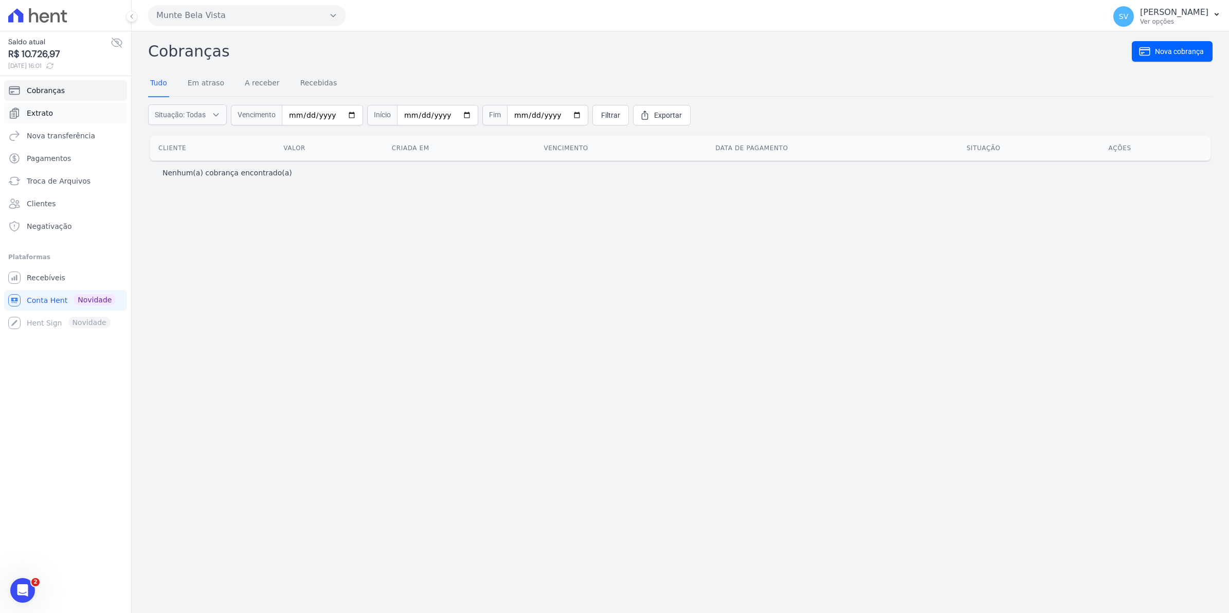
click at [38, 106] on link "Extrato" at bounding box center [65, 113] width 123 height 21
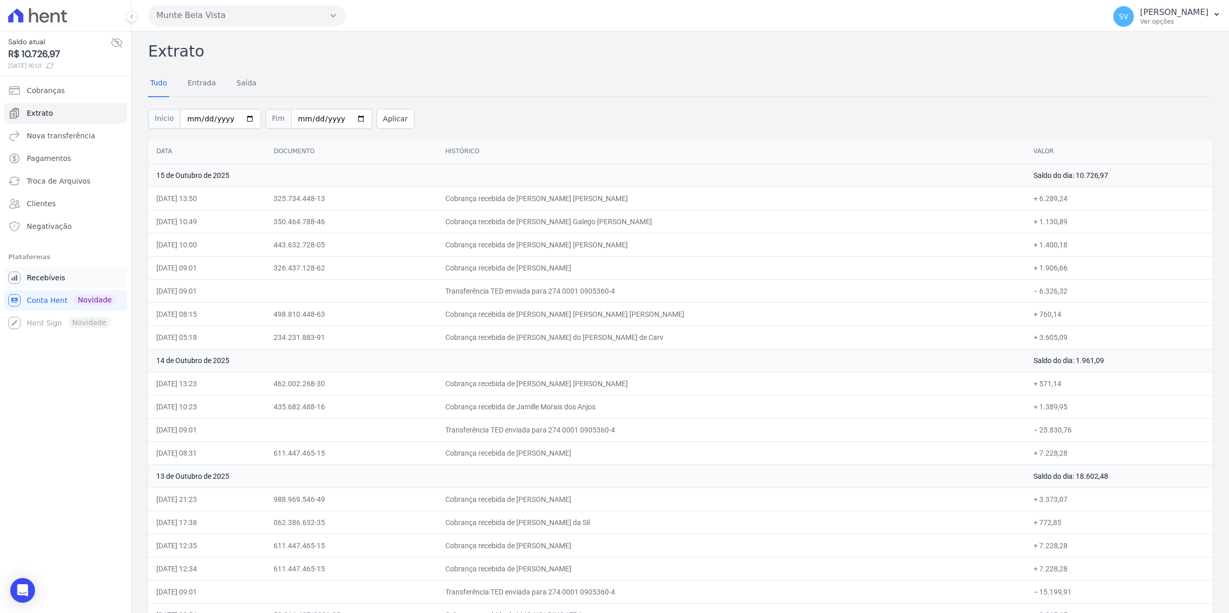
click at [45, 278] on span "Recebíveis" at bounding box center [46, 278] width 39 height 10
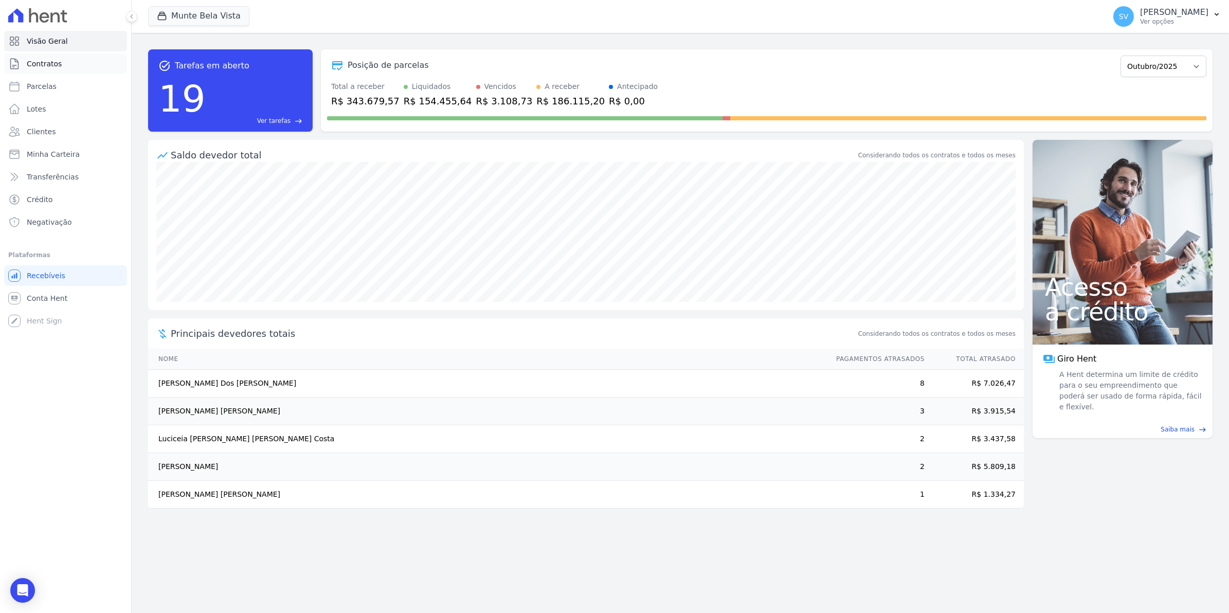
click at [32, 65] on span "Contratos" at bounding box center [44, 64] width 35 height 10
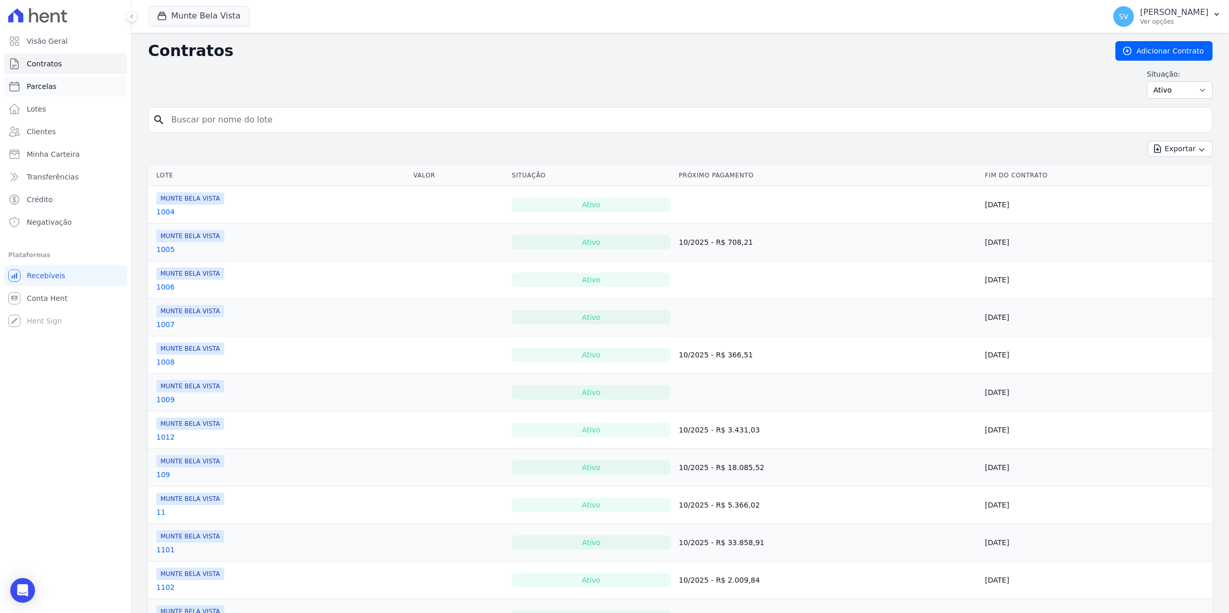
click at [51, 83] on span "Parcelas" at bounding box center [42, 86] width 30 height 10
select select
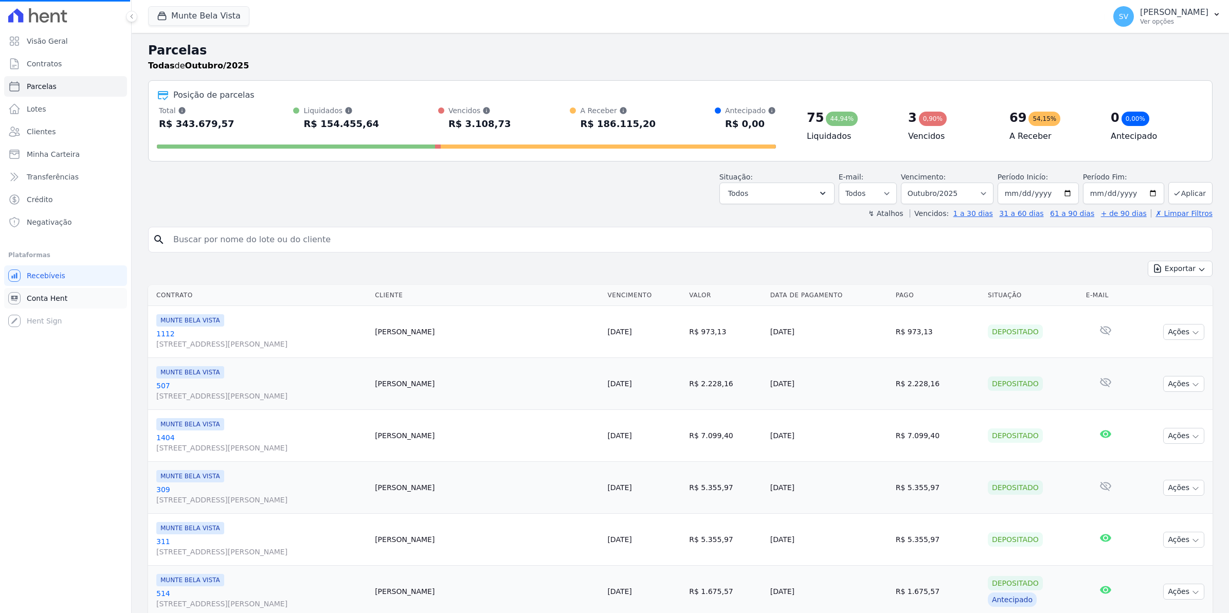
click at [44, 302] on span "Conta Hent" at bounding box center [47, 298] width 41 height 10
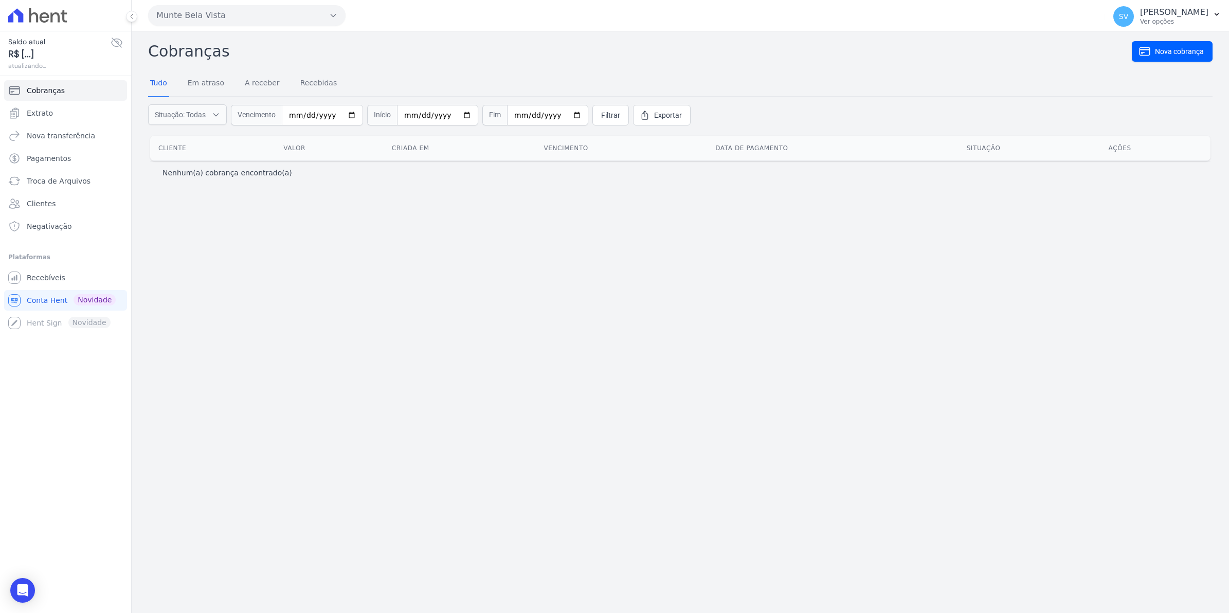
select select
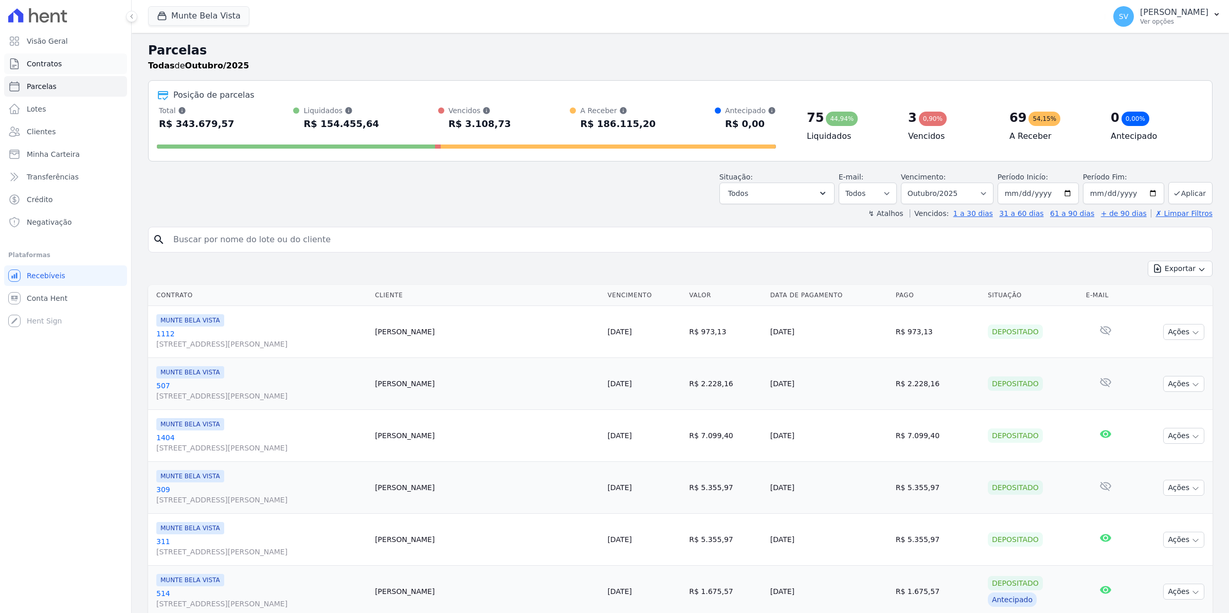
click at [44, 68] on span "Contratos" at bounding box center [44, 64] width 35 height 10
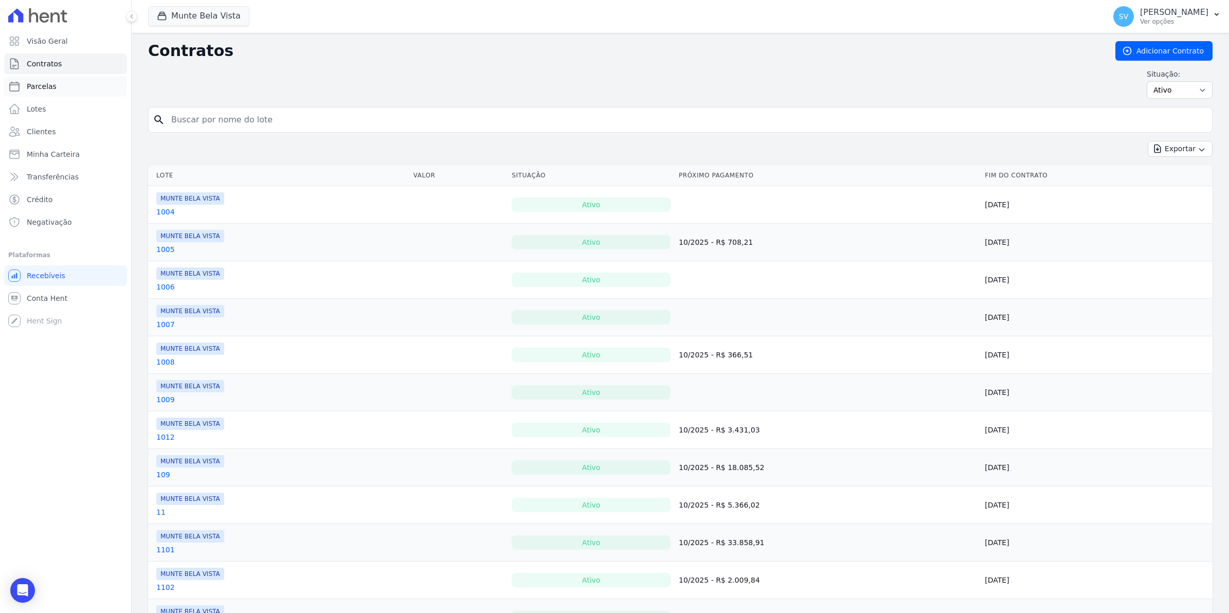
click at [47, 81] on span "Parcelas" at bounding box center [42, 86] width 30 height 10
select select
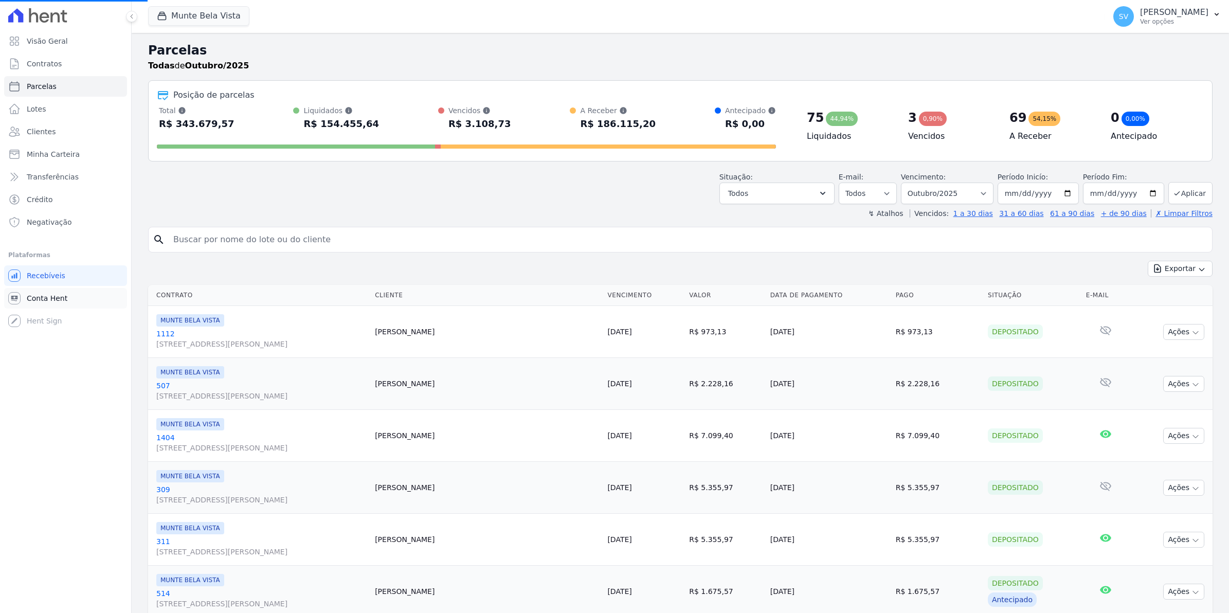
select select
click at [46, 299] on span "Conta Hent" at bounding box center [47, 298] width 41 height 10
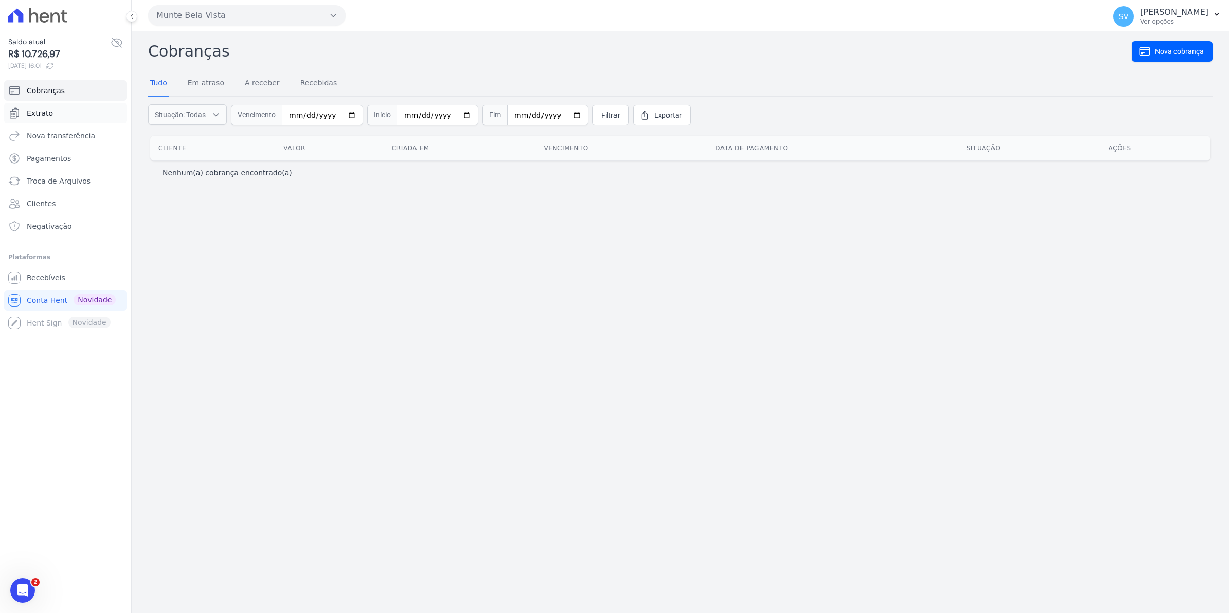
click at [43, 111] on span "Extrato" at bounding box center [40, 113] width 26 height 10
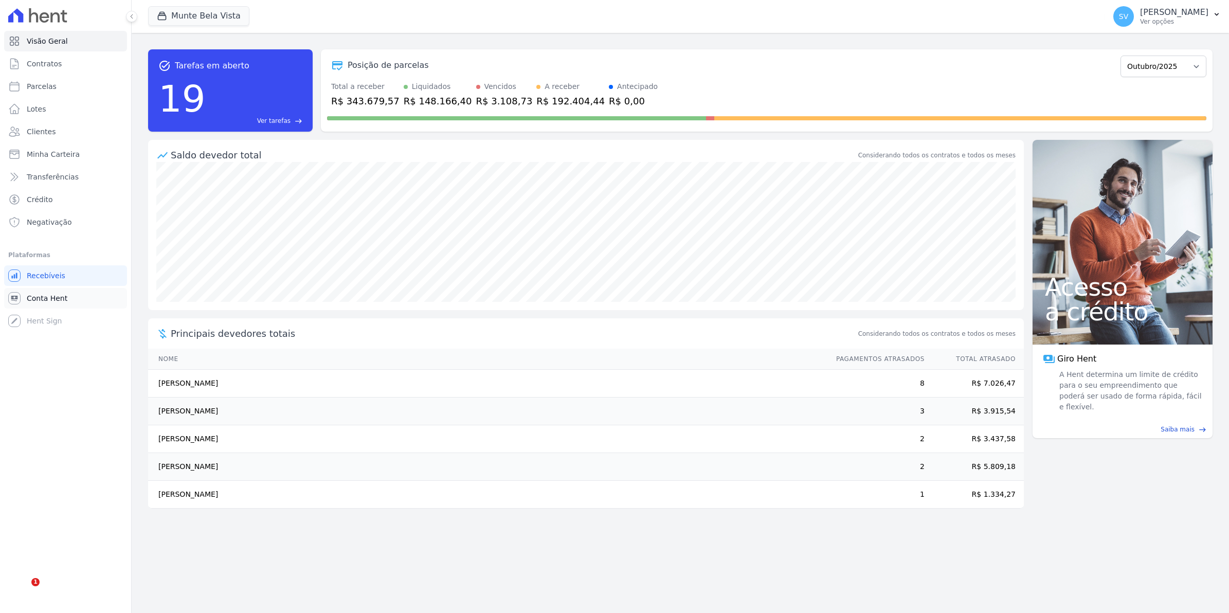
click at [47, 297] on span "Conta Hent" at bounding box center [47, 298] width 41 height 10
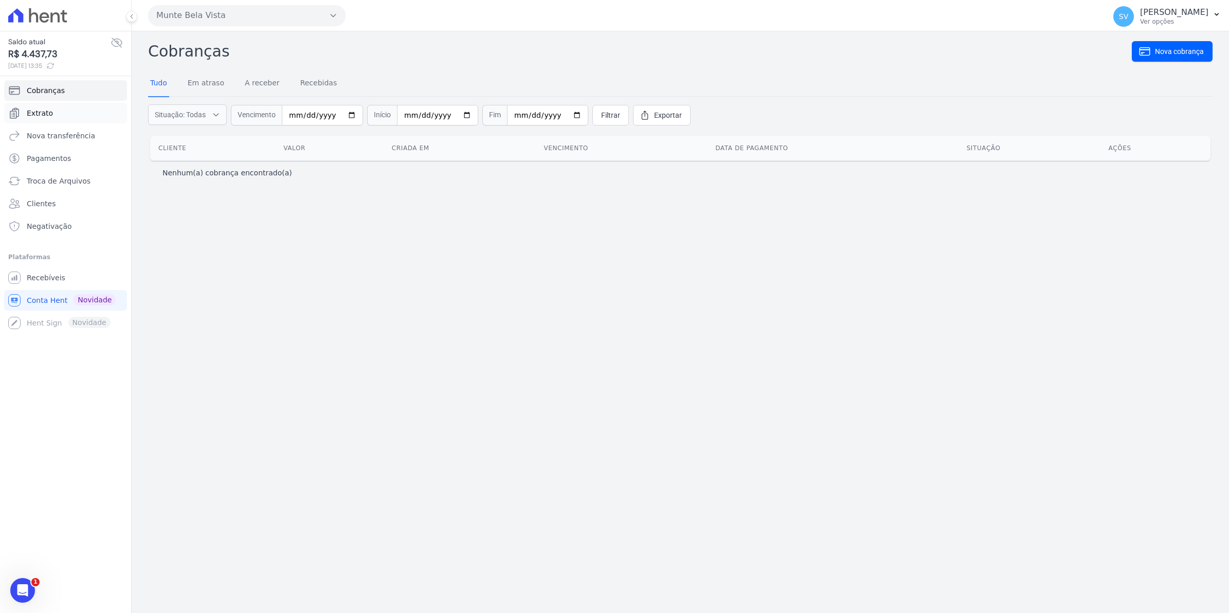
click at [44, 117] on span "Extrato" at bounding box center [40, 113] width 26 height 10
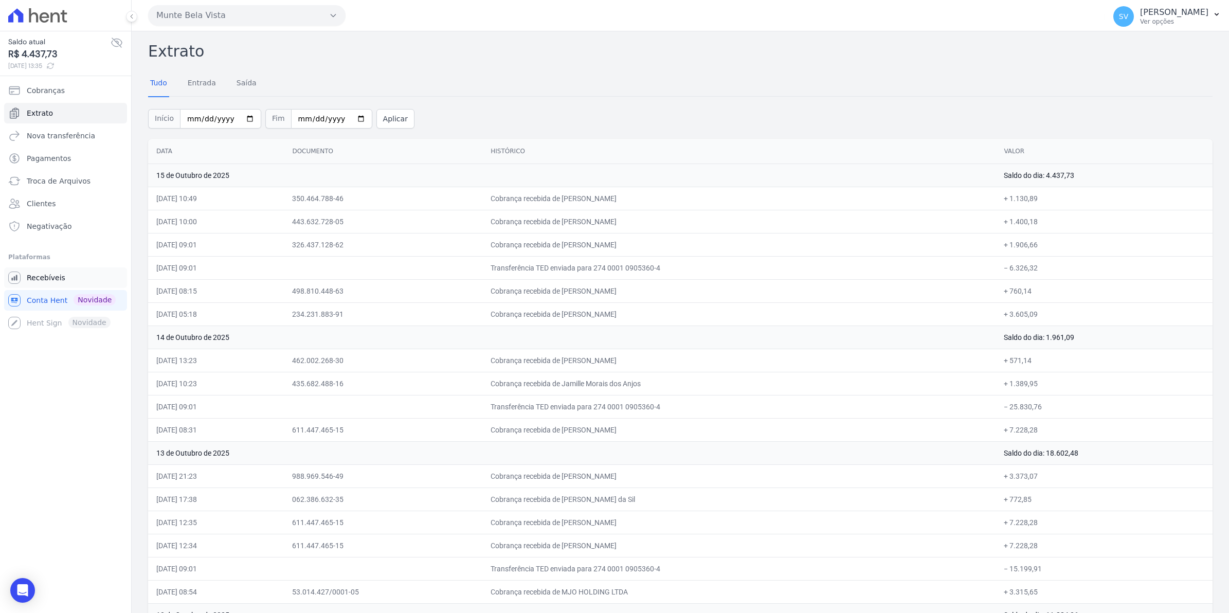
click at [26, 284] on link "Recebíveis" at bounding box center [65, 277] width 123 height 21
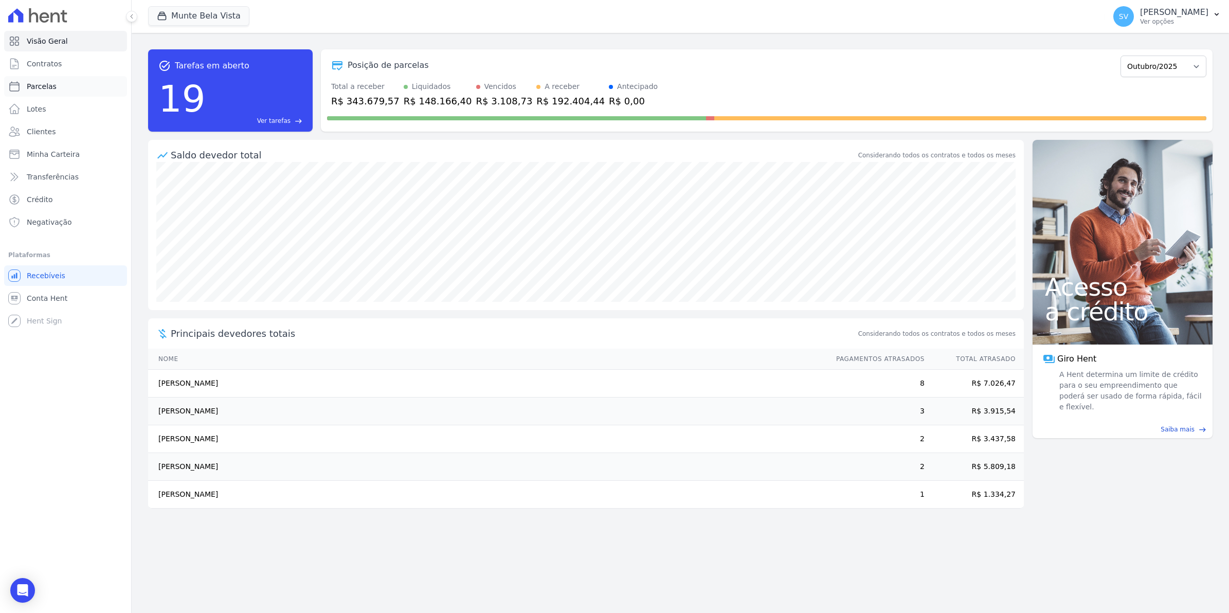
click at [38, 85] on span "Parcelas" at bounding box center [42, 86] width 30 height 10
select select
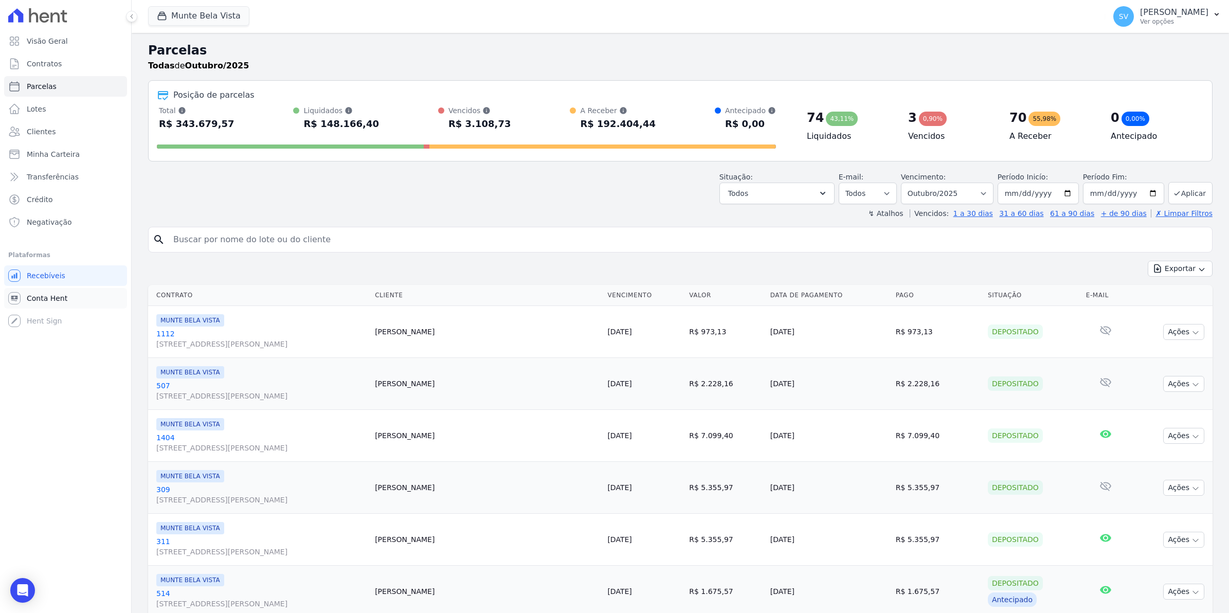
click at [37, 294] on span "Conta Hent" at bounding box center [47, 298] width 41 height 10
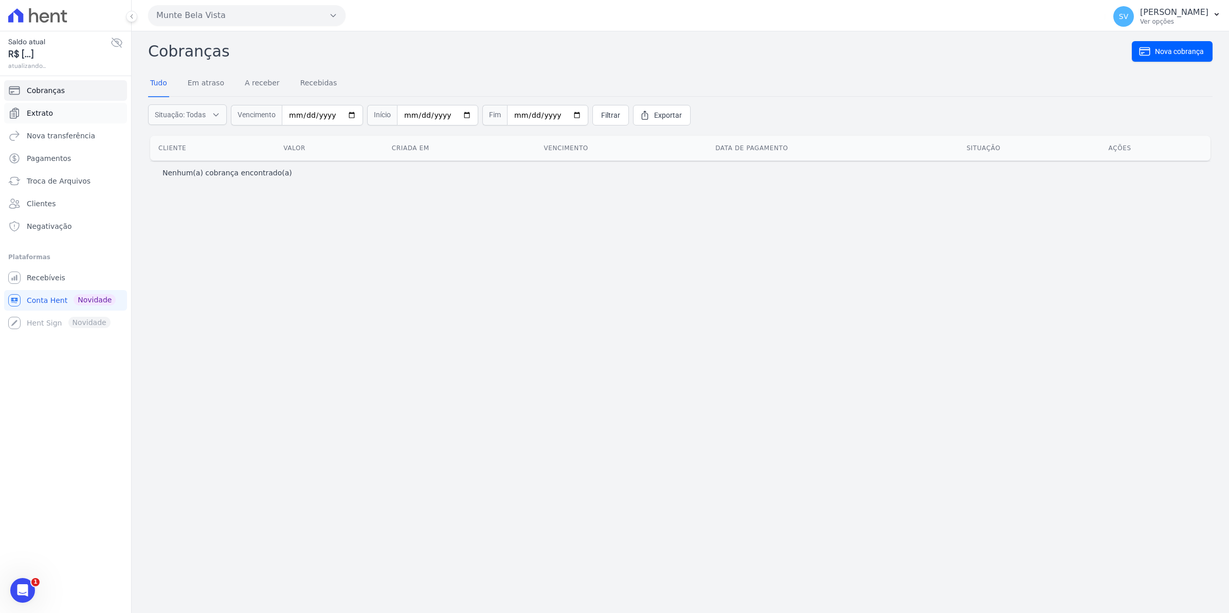
click at [32, 112] on span "Extrato" at bounding box center [40, 113] width 26 height 10
